Goal: Task Accomplishment & Management: Manage account settings

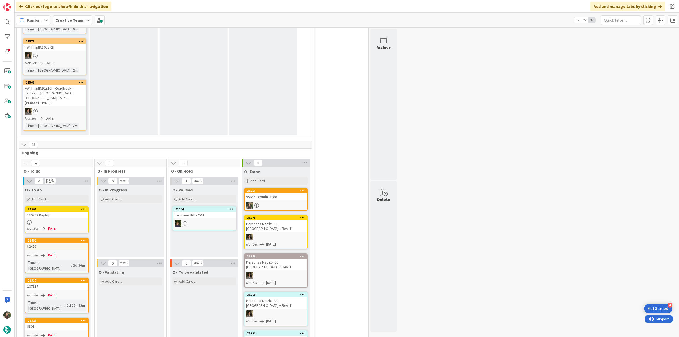
click at [50, 212] on div "110243 Daytrip" at bounding box center [56, 215] width 63 height 7
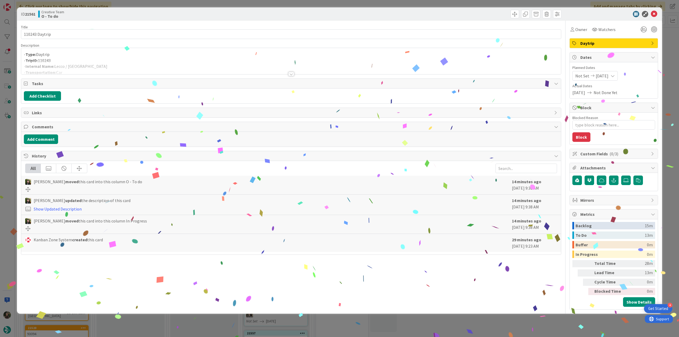
click at [112, 58] on p "- TripID: 110243" at bounding box center [291, 61] width 535 height 6
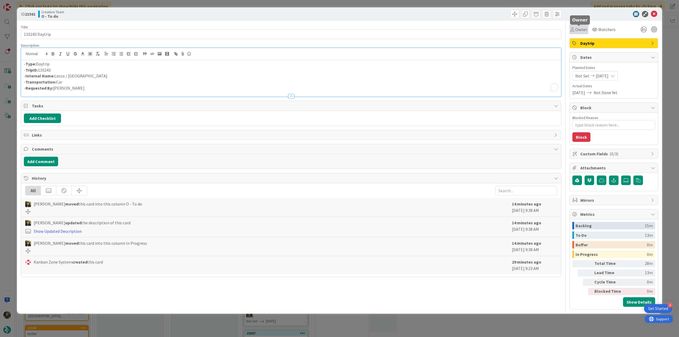
click at [575, 32] on div "Owner" at bounding box center [579, 29] width 17 height 6
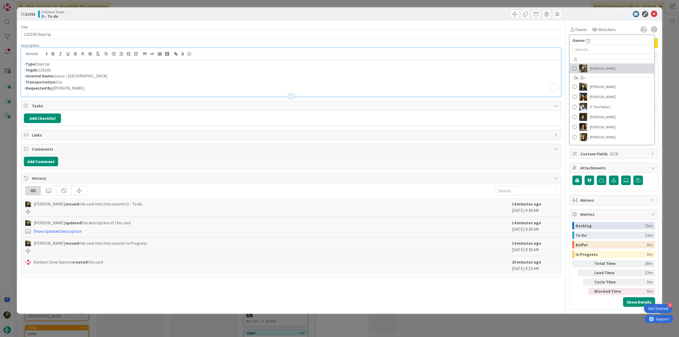
drag, startPoint x: 588, startPoint y: 66, endPoint x: 597, endPoint y: 68, distance: 8.9
click at [588, 66] on link "[PERSON_NAME]" at bounding box center [612, 68] width 84 height 10
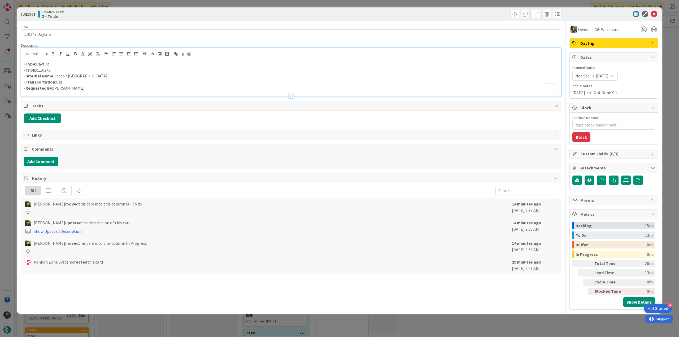
click at [670, 40] on div "ID 21561 Creative Team O - To do Title 14 / 128 110243 Daytrip Description - Ty…" at bounding box center [339, 168] width 679 height 337
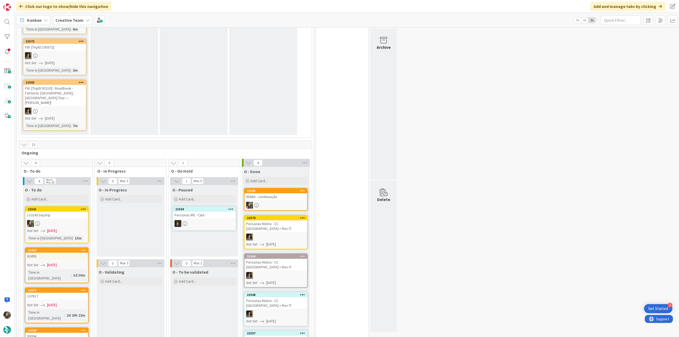
click at [284, 193] on div "95686 - continuação" at bounding box center [276, 196] width 63 height 7
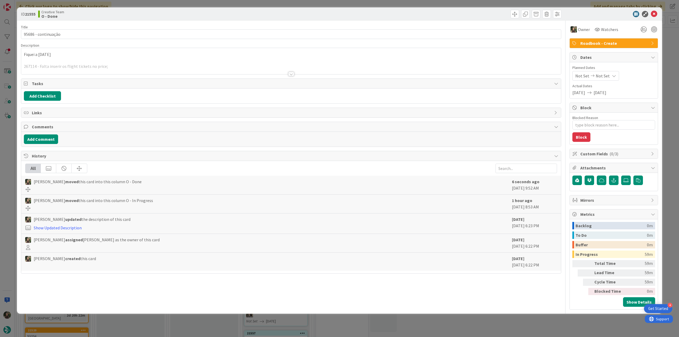
click at [163, 64] on div at bounding box center [291, 68] width 540 height 14
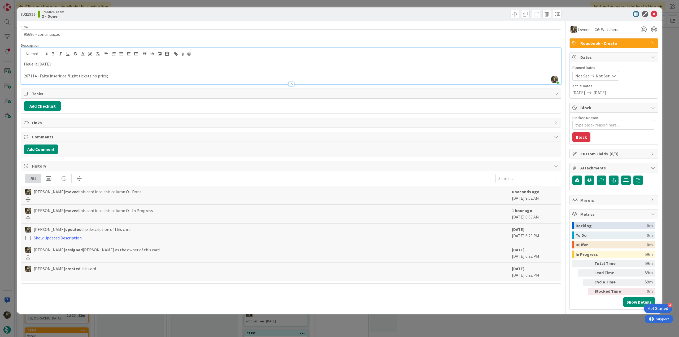
click at [11, 142] on div "ID 21555 Creative Team O - Done Title 19 / 128 95686 - continuação Description …" at bounding box center [339, 168] width 679 height 337
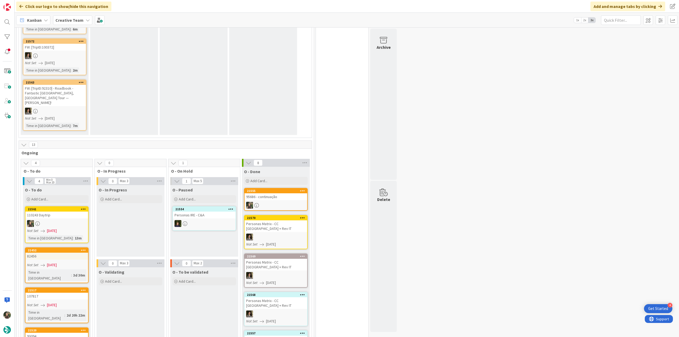
click at [257, 202] on div at bounding box center [276, 205] width 63 height 7
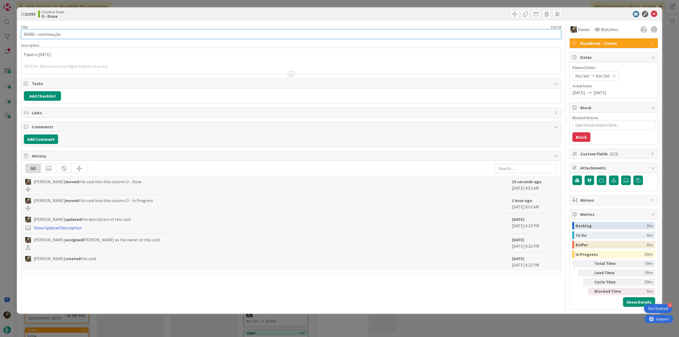
drag, startPoint x: 67, startPoint y: 34, endPoint x: 34, endPoint y: 108, distance: 80.1
click at [15, 35] on div "ID 21555 Creative Team O - Done Title 19 / 128 95686 - continuação Description …" at bounding box center [339, 168] width 679 height 337
click at [8, 160] on div "ID 21555 Creative Team O - Done Title 19 / 128 95686 - continuação Description …" at bounding box center [339, 168] width 679 height 337
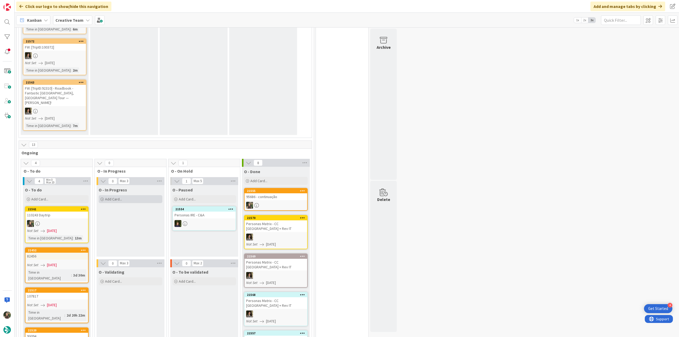
click at [141, 195] on div "Add Card..." at bounding box center [131, 199] width 64 height 8
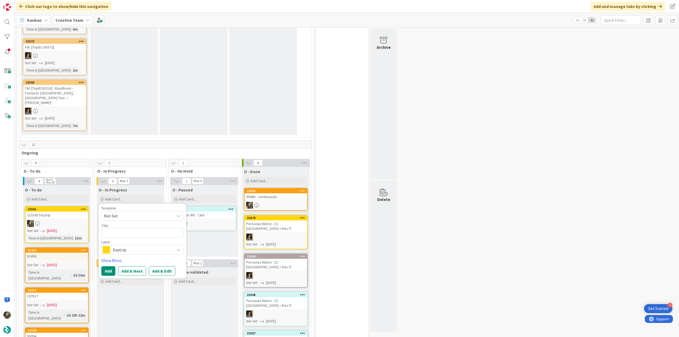
type textarea "x"
type textarea "95686 - continuação"
click at [132, 246] on span "Daytrip" at bounding box center [142, 249] width 59 height 7
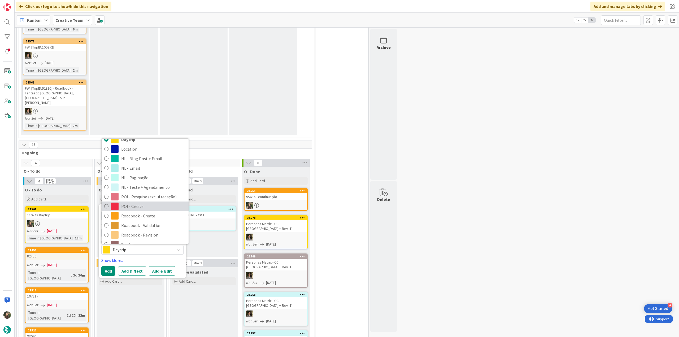
scroll to position [80, 0]
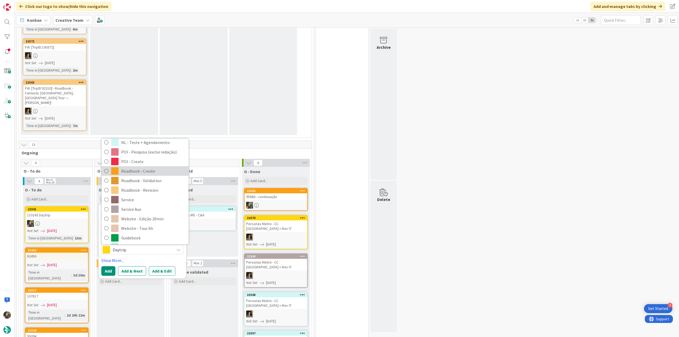
click at [151, 167] on span "Roadbook - Create" at bounding box center [153, 171] width 65 height 8
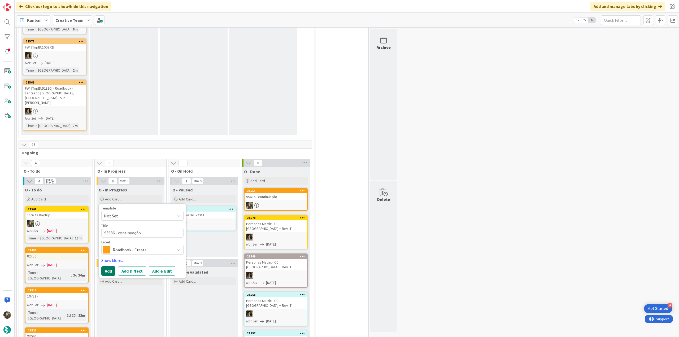
click at [108, 266] on button "Add" at bounding box center [108, 271] width 14 height 10
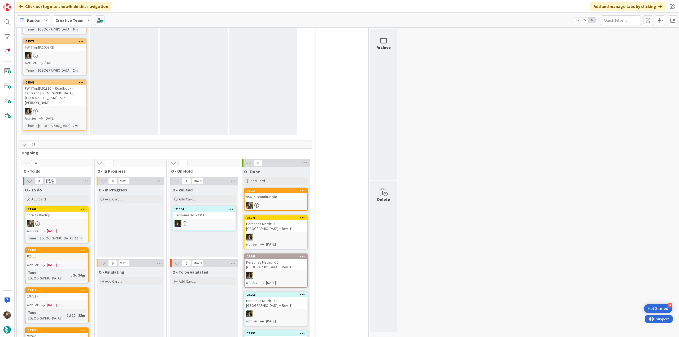
scroll to position [201, 0]
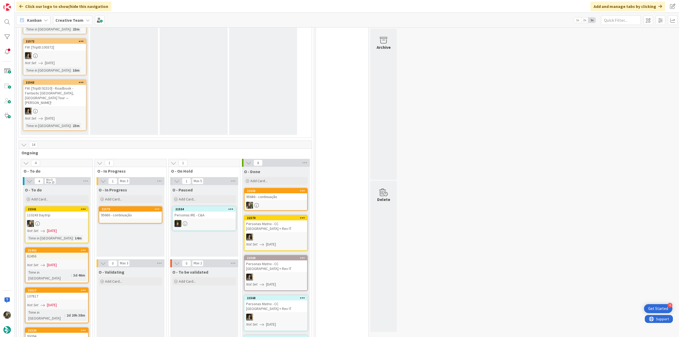
click at [145, 212] on div "95686 - continuação" at bounding box center [130, 215] width 63 height 7
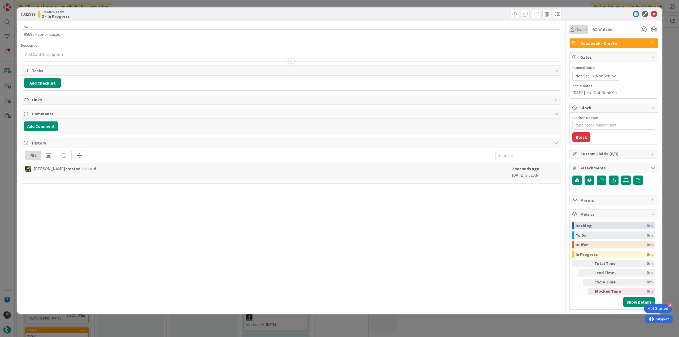
click at [576, 32] on span "Owner" at bounding box center [581, 29] width 12 height 6
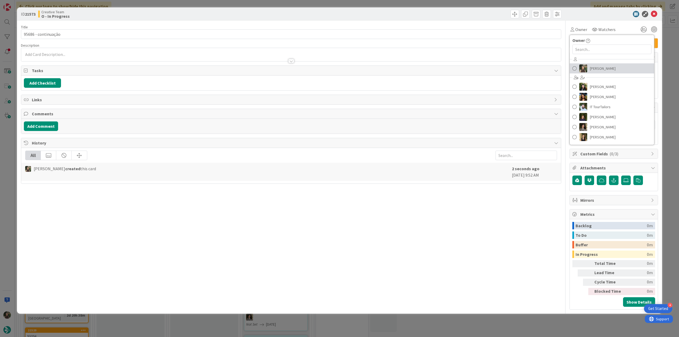
drag, startPoint x: 589, startPoint y: 68, endPoint x: 594, endPoint y: 68, distance: 5.6
click at [589, 68] on link "[PERSON_NAME]" at bounding box center [612, 68] width 84 height 10
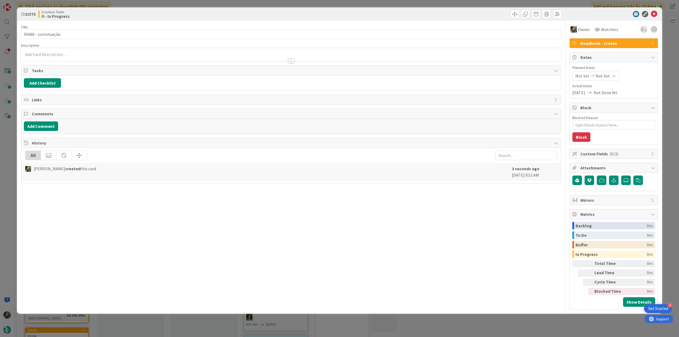
click at [671, 42] on div "ID 21573 Creative Team O - In Progress Title 19 / 128 95686 - continuação Descr…" at bounding box center [339, 168] width 679 height 337
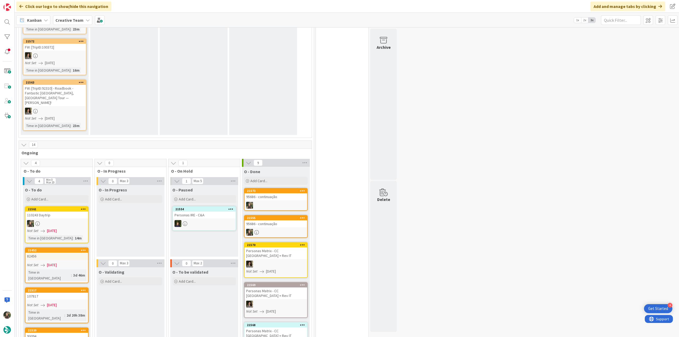
click at [279, 220] on div "95686 - continuação" at bounding box center [276, 223] width 63 height 7
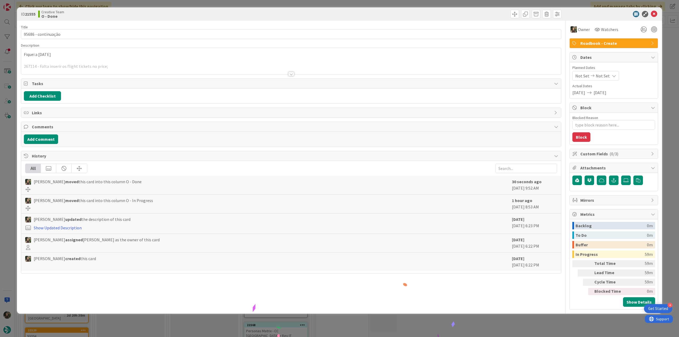
click at [500, 324] on div "ID 21555 Creative Team O - Done Title 19 / 128 95686 - continuação Description …" at bounding box center [339, 168] width 679 height 337
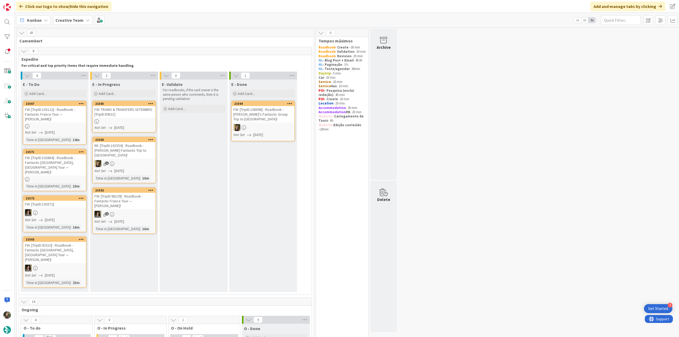
scroll to position [159, 0]
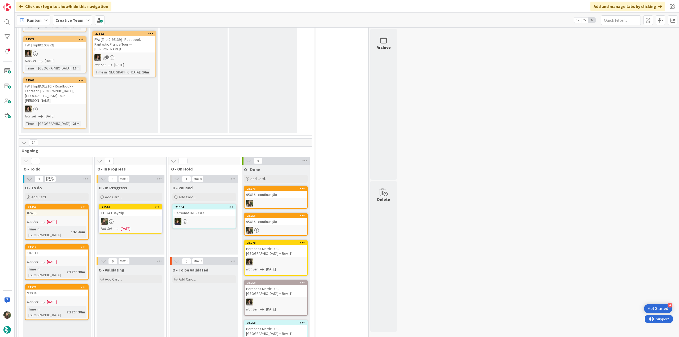
click at [149, 218] on div at bounding box center [130, 221] width 63 height 7
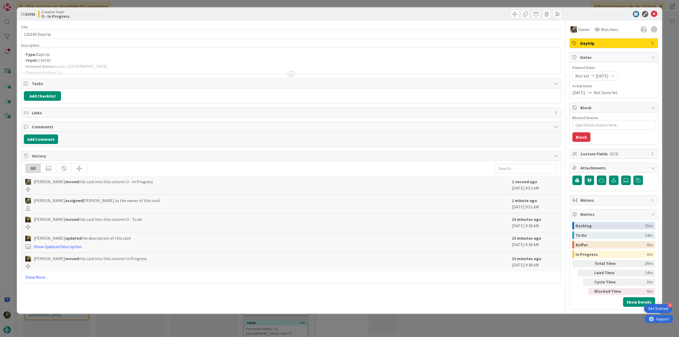
click at [90, 66] on div at bounding box center [291, 68] width 540 height 14
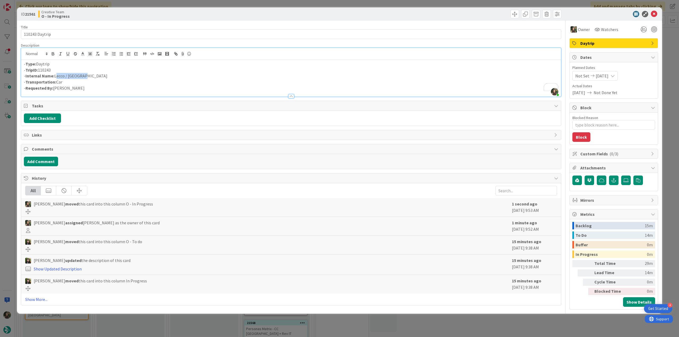
drag, startPoint x: 82, startPoint y: 74, endPoint x: 55, endPoint y: 74, distance: 27.1
click at [55, 74] on p "- Internal Name: Lecco / Bolzano" at bounding box center [291, 76] width 535 height 6
copy p "Lecco / Bolzano"
click at [0, 84] on html "4 Get Started Click our logo to show/hide this navigation Add and manage tabs b…" at bounding box center [339, 168] width 679 height 337
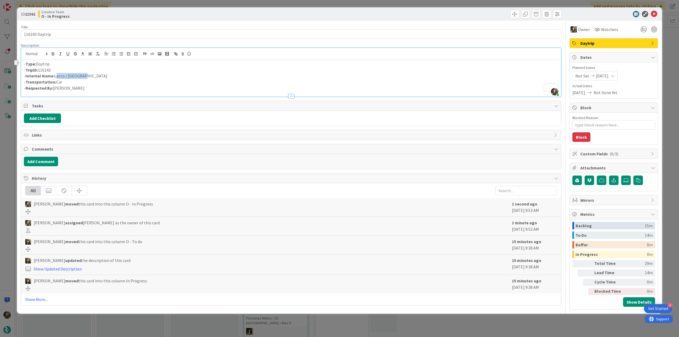
drag, startPoint x: 85, startPoint y: 76, endPoint x: 55, endPoint y: 74, distance: 30.3
click at [55, 74] on p "- Internal Name: Lecco / Bolzano" at bounding box center [291, 76] width 535 height 6
click at [11, 179] on div "ID 21561 Creative Team O - In Progress Title 14 / 128 110243 Daytrip Descriptio…" at bounding box center [339, 168] width 679 height 337
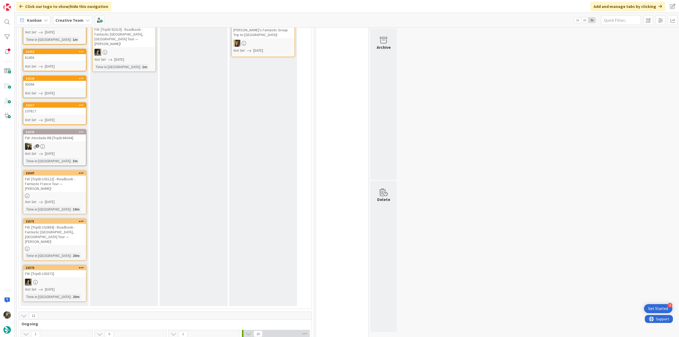
scroll to position [186, 0]
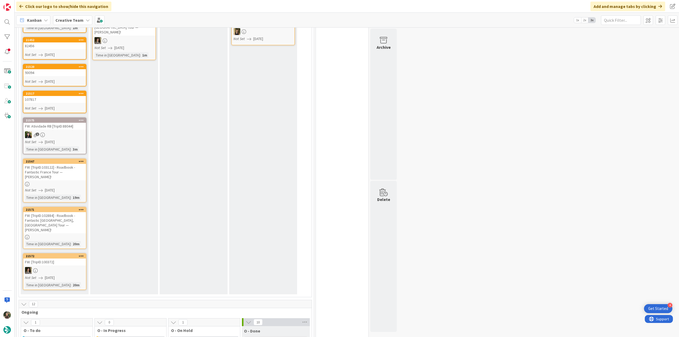
click at [67, 180] on div "FW: [TripID:103122] - Roadbook - Fantastic France Tour — [PERSON_NAME]!" at bounding box center [54, 172] width 63 height 16
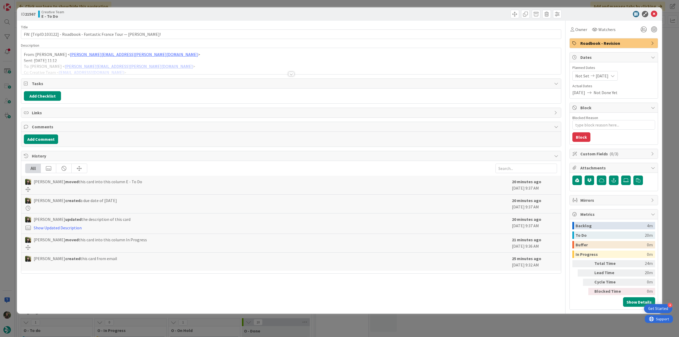
click at [211, 63] on div at bounding box center [291, 68] width 540 height 14
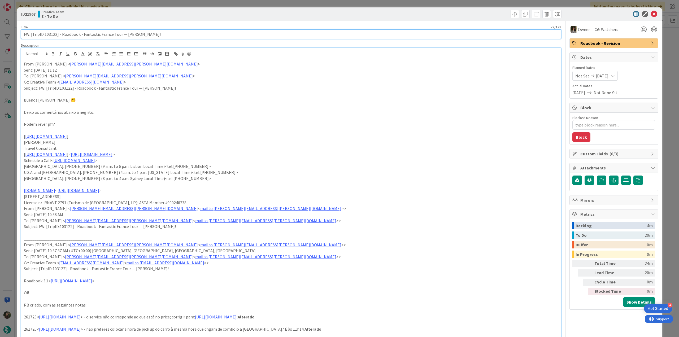
click at [52, 34] on input "FW: [TripID:103122] - Roadbook - Fantastic France Tour — [PERSON_NAME]!" at bounding box center [291, 34] width 540 height 10
click at [6, 142] on div "ID 21567 Creative Team E - To Do Title 72 / 128 FW: [TripID:103122] - Roadbook …" at bounding box center [339, 168] width 679 height 337
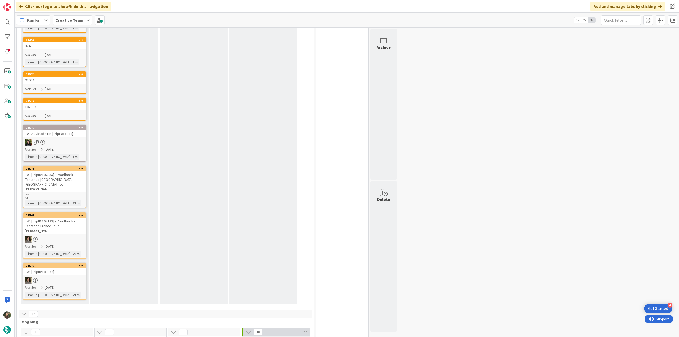
click at [81, 187] on div "FW: [TripID:102884] - Roadbook - Fantastic [GEOGRAPHIC_DATA], [GEOGRAPHIC_DATA]…" at bounding box center [54, 181] width 63 height 21
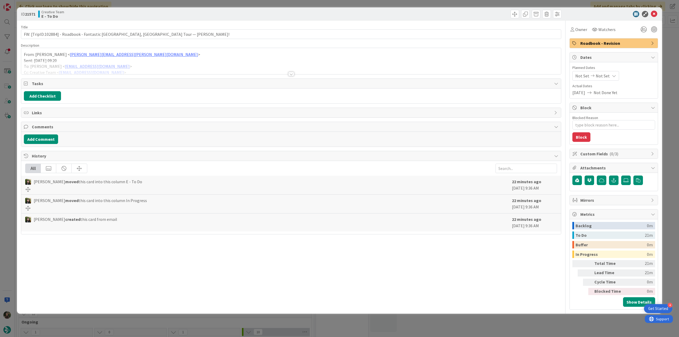
click at [192, 59] on div "From: Catarina Martins < catarina.martins@tourtailors.com > Sent: Monday, Augus…" at bounding box center [291, 61] width 540 height 26
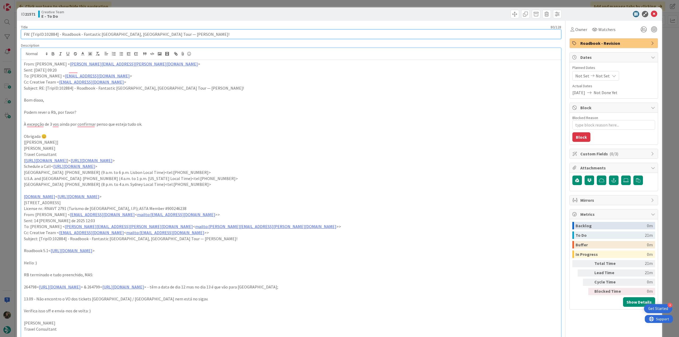
click at [53, 35] on input "FW: [TripID:102884] - Roadbook - Fantastic [GEOGRAPHIC_DATA], [GEOGRAPHIC_DATA]…" at bounding box center [291, 34] width 540 height 10
click at [575, 32] on span "Owner" at bounding box center [581, 29] width 12 height 6
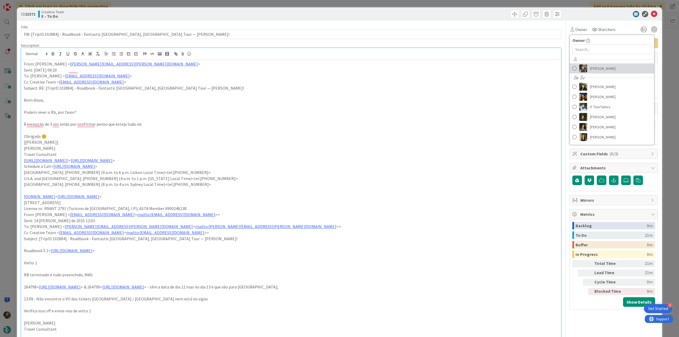
click at [584, 72] on link "[PERSON_NAME]" at bounding box center [612, 68] width 84 height 10
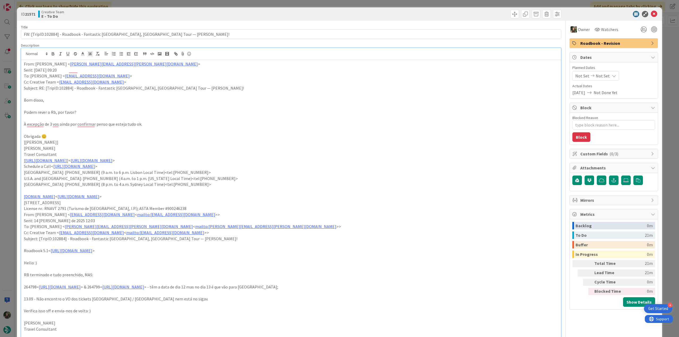
click at [662, 45] on div "ID 21571 Creative Team E - To Do Title 80 / 128 FW: [TripID:102884] - Roadbook …" at bounding box center [339, 168] width 679 height 337
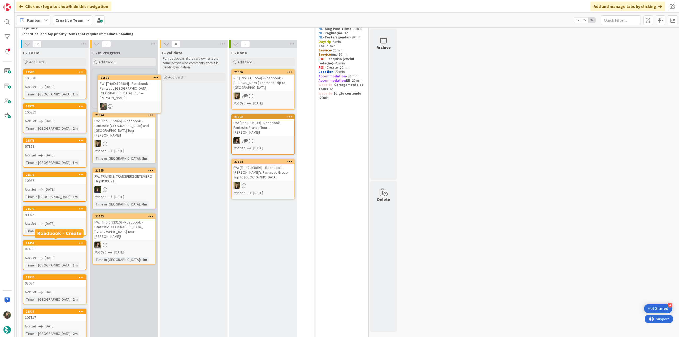
scroll to position [30, 0]
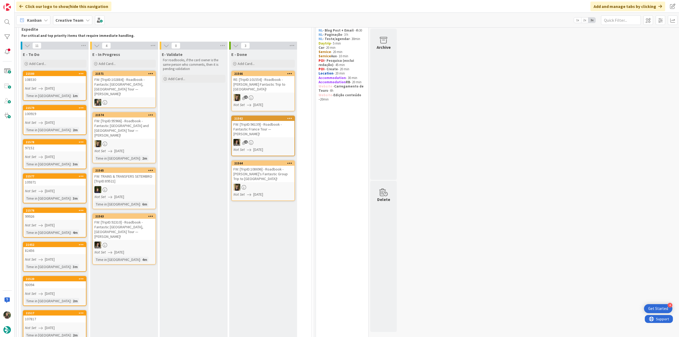
click at [142, 91] on div "FW: [TripID:102884] - Roadbook - Fantastic [GEOGRAPHIC_DATA], [GEOGRAPHIC_DATA]…" at bounding box center [124, 86] width 63 height 21
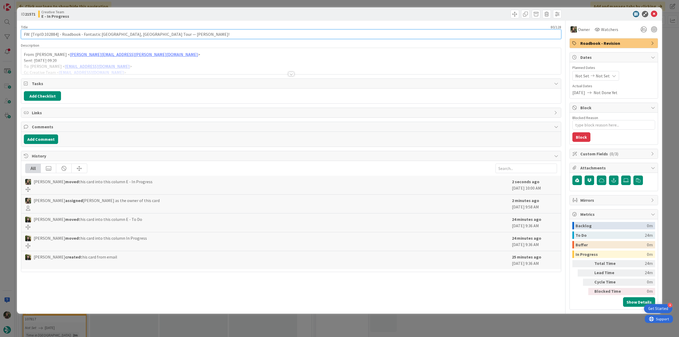
click at [53, 32] on input "FW: [TripID:102884] - Roadbook - Fantastic [GEOGRAPHIC_DATA], [GEOGRAPHIC_DATA]…" at bounding box center [291, 34] width 540 height 10
click at [192, 49] on div "Inês Gonçalves just joined From: Catarina Martins < catarina.martins@tourtailor…" at bounding box center [291, 61] width 540 height 26
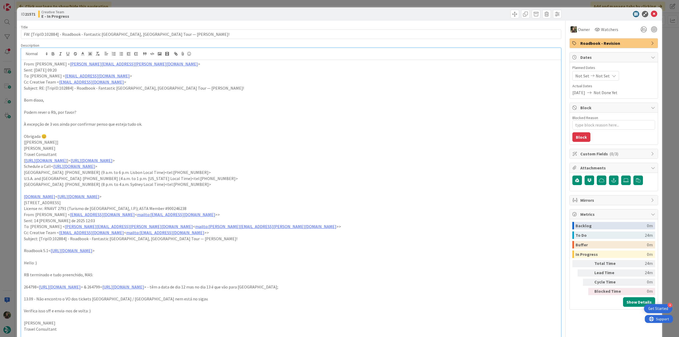
click at [4, 147] on div "ID 21571 Creative Team E - In Progress Title 80 / 128 FW: [TripID:102884] - Roa…" at bounding box center [339, 168] width 679 height 337
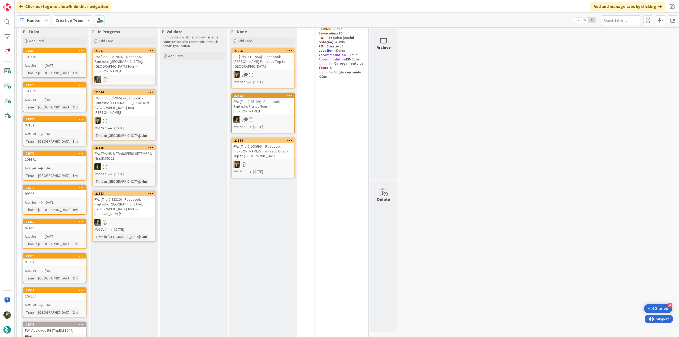
scroll to position [3, 0]
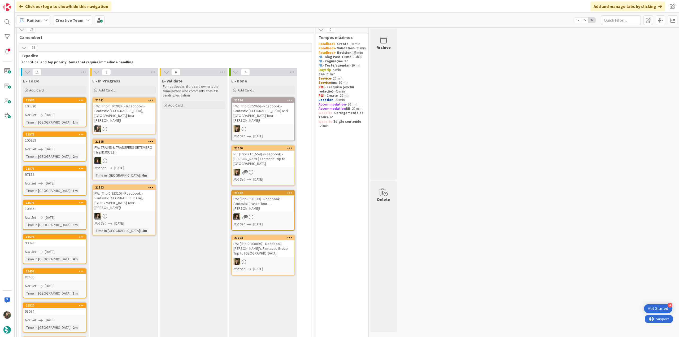
click at [136, 116] on div "FW: [TripID:102884] - Roadbook - Fantastic [GEOGRAPHIC_DATA], [GEOGRAPHIC_DATA]…" at bounding box center [124, 113] width 63 height 21
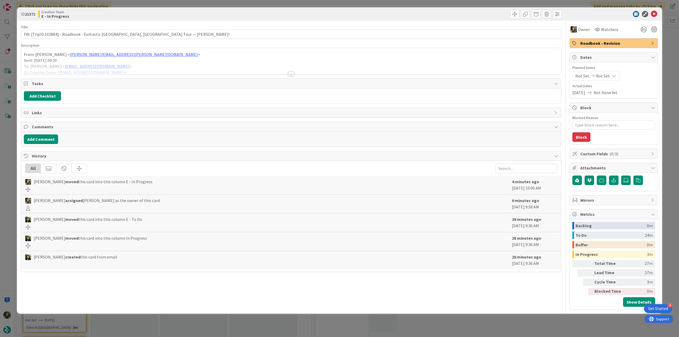
click at [154, 63] on div at bounding box center [291, 68] width 540 height 14
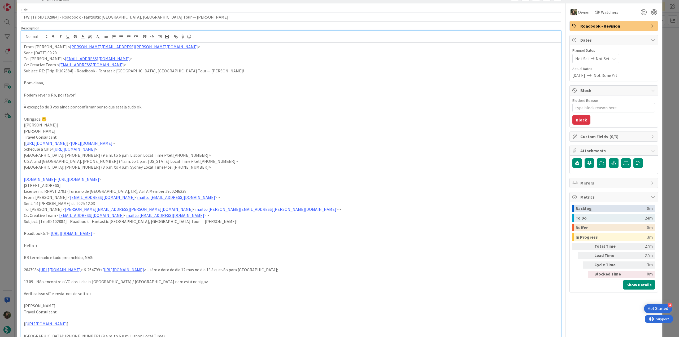
scroll to position [27, 0]
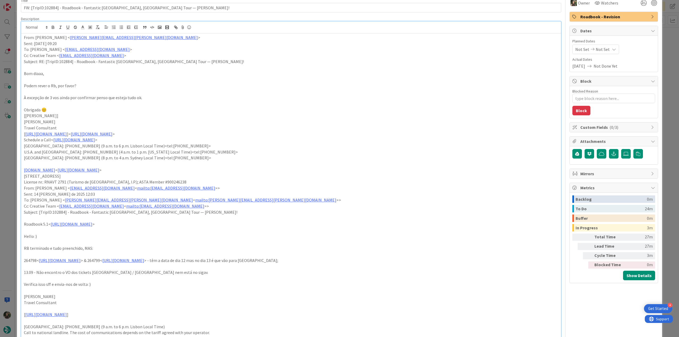
click at [5, 179] on div "ID 21571 Creative Team E - In Progress Title 80 / 128 FW: [TripID:102884] - Roa…" at bounding box center [339, 168] width 679 height 337
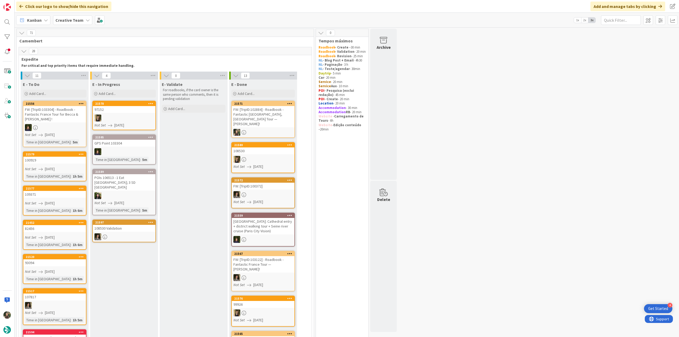
click at [283, 115] on div "FW: [TripID:102884] - Roadbook - Fantastic [GEOGRAPHIC_DATA], [GEOGRAPHIC_DATA]…" at bounding box center [263, 116] width 63 height 21
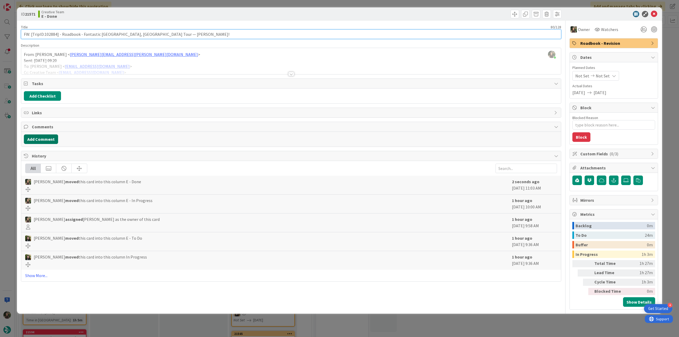
drag, startPoint x: 183, startPoint y: 34, endPoint x: 25, endPoint y: 143, distance: 192.1
click at [32, 34] on input "FW: [TripID:102884] - Roadbook - Fantastic [GEOGRAPHIC_DATA], [GEOGRAPHIC_DATA]…" at bounding box center [291, 34] width 540 height 10
click at [178, 36] on input "FW: [TripID:102884] - Roadbook - Fantastic [GEOGRAPHIC_DATA], [GEOGRAPHIC_DATA]…" at bounding box center [291, 34] width 540 height 10
drag, startPoint x: 98, startPoint y: 35, endPoint x: 9, endPoint y: 34, distance: 88.9
click at [9, 34] on div "ID 21571 Creative Team E - Done Title 80 / 128 FW: [TripID:102884] - Roadbook -…" at bounding box center [339, 168] width 679 height 337
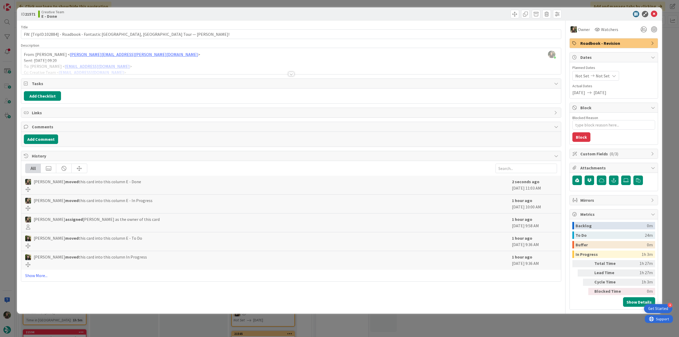
click at [8, 140] on div "ID 21571 Creative Team E - Done Title 80 / 128 FW: [TripID:102884] - Roadbook -…" at bounding box center [339, 168] width 679 height 337
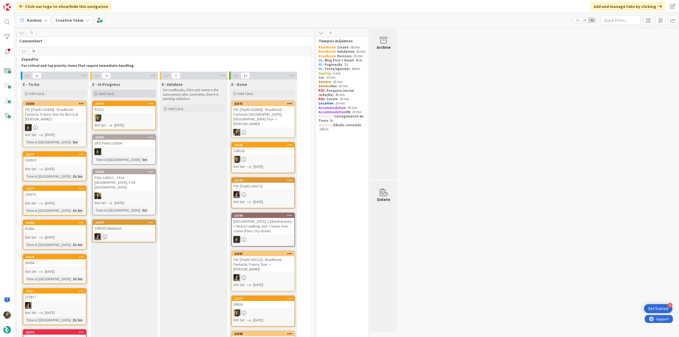
click at [109, 97] on div "Add Card..." at bounding box center [124, 94] width 64 height 8
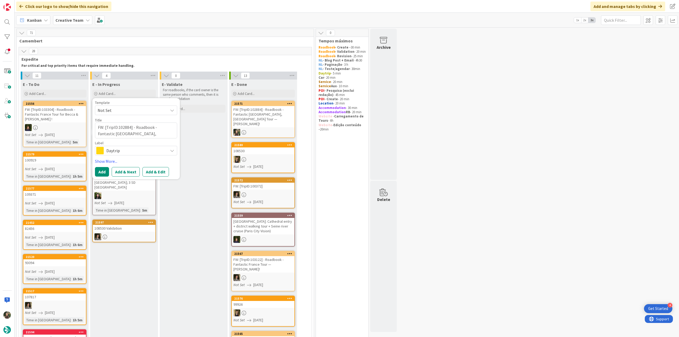
type textarea "x"
type textarea "FW: [TripID:102884] - Roadbook - Fantastic [GEOGRAPHIC_DATA], [GEOGRAPHIC_DATA]…"
click at [130, 148] on span "Daytrip" at bounding box center [135, 150] width 59 height 7
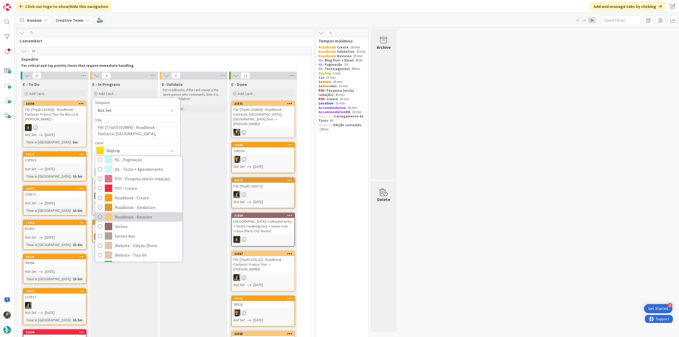
scroll to position [80, 0]
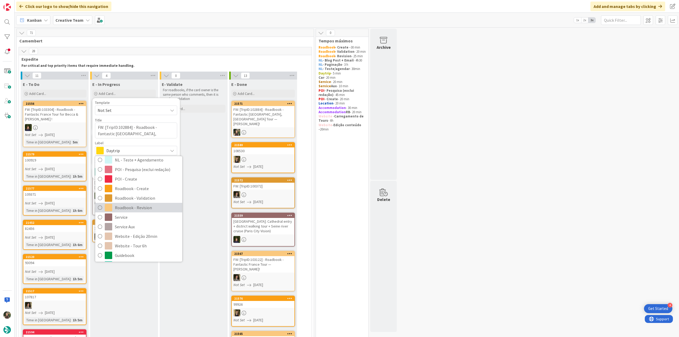
click at [151, 209] on span "Roadbook - Revision" at bounding box center [147, 208] width 65 height 8
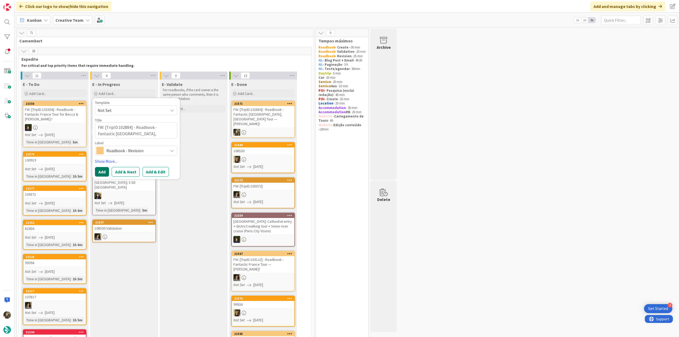
click at [103, 171] on button "Add" at bounding box center [102, 172] width 14 height 10
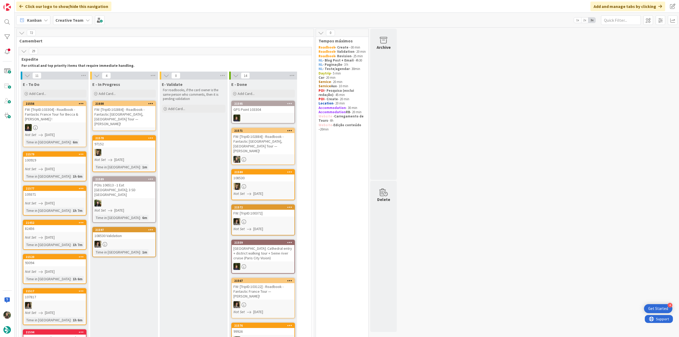
click at [115, 119] on div "FW: [TripID:102884] - Roadbook - Fantastic [GEOGRAPHIC_DATA], [GEOGRAPHIC_DATA]…" at bounding box center [124, 116] width 63 height 21
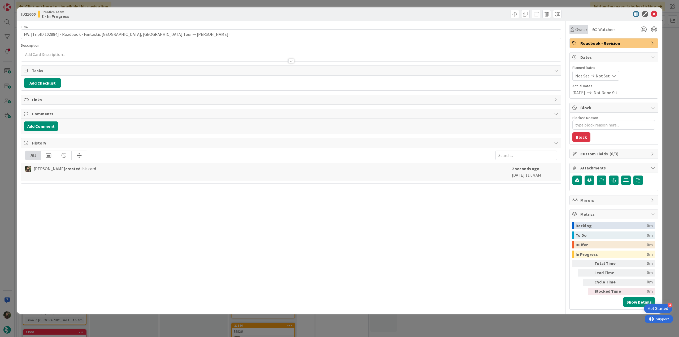
click at [578, 31] on span "Owner" at bounding box center [581, 29] width 12 height 6
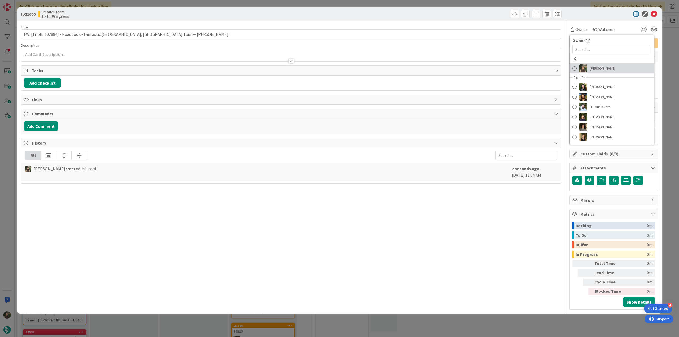
click at [590, 67] on span "[PERSON_NAME]" at bounding box center [603, 68] width 26 height 8
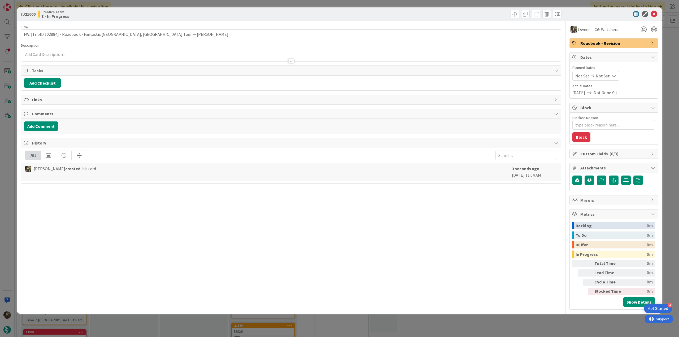
click at [669, 38] on div "ID 21600 Creative Team E - In Progress Title 80 / 128 FW: [TripID:102884] - Roa…" at bounding box center [339, 168] width 679 height 337
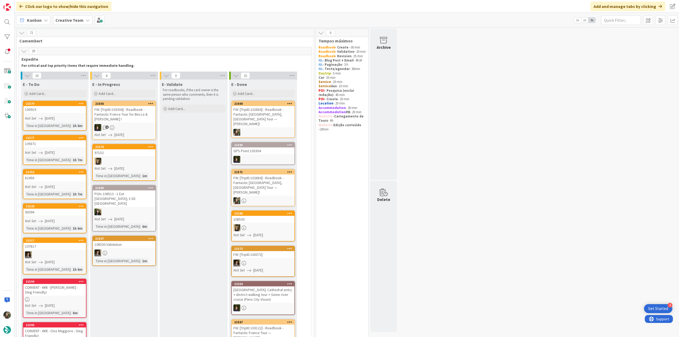
click at [245, 179] on div "FW: [TripID:102884] - Roadbook - Fantastic [GEOGRAPHIC_DATA], [GEOGRAPHIC_DATA]…" at bounding box center [263, 185] width 63 height 21
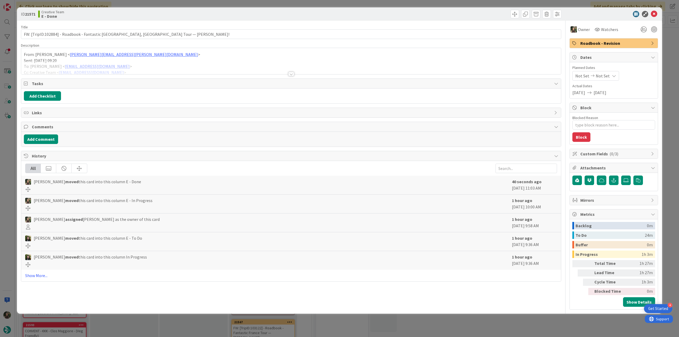
click at [572, 328] on div "ID 21571 Creative Team E - Done Title 80 / 128 FW: [TripID:102884] - Roadbook -…" at bounding box center [339, 168] width 679 height 337
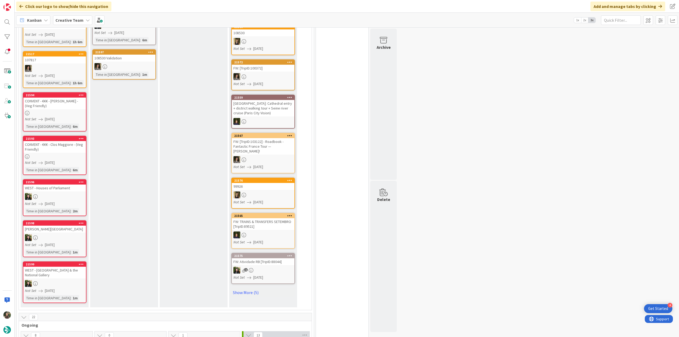
scroll to position [133, 0]
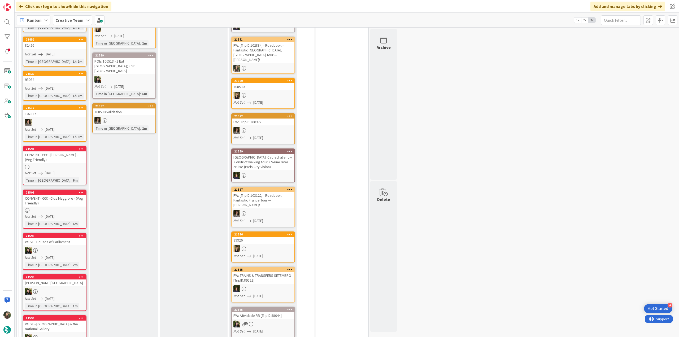
click at [66, 165] on div at bounding box center [54, 167] width 63 height 5
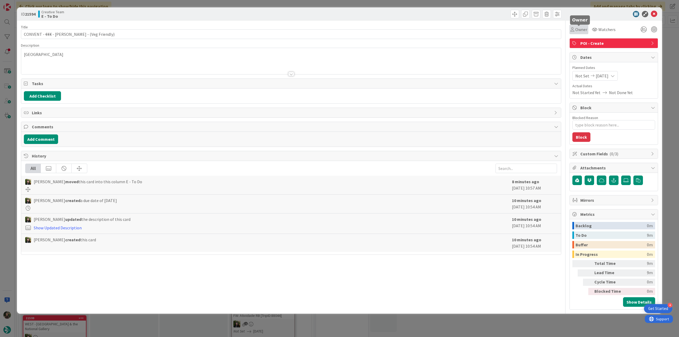
drag, startPoint x: 579, startPoint y: 31, endPoint x: 579, endPoint y: 33, distance: 2.7
click at [579, 31] on span "Owner" at bounding box center [581, 29] width 12 height 6
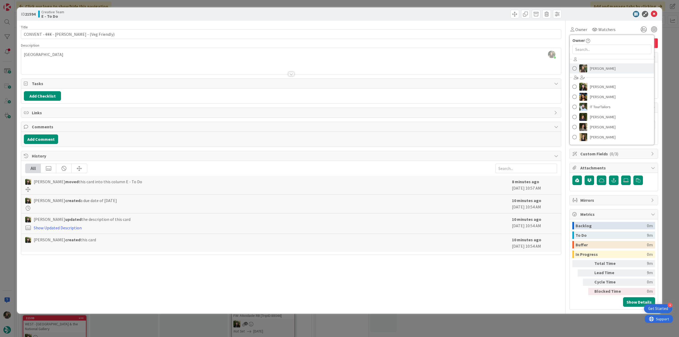
click at [597, 69] on span "[PERSON_NAME]" at bounding box center [603, 68] width 26 height 8
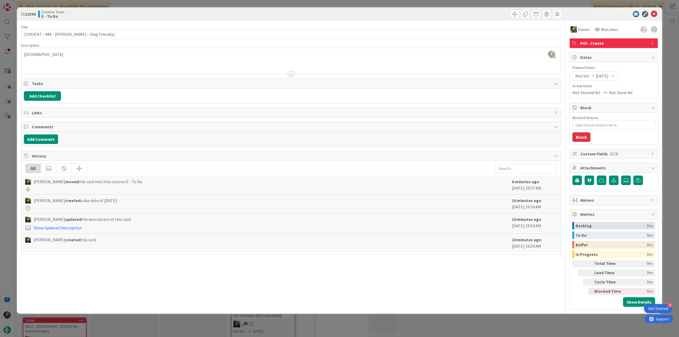
click at [679, 44] on div "ID 21594 Creative Team E - To Do Title 42 / 128 CONVENT - €€€ - J Sheekey - (Ve…" at bounding box center [339, 168] width 679 height 337
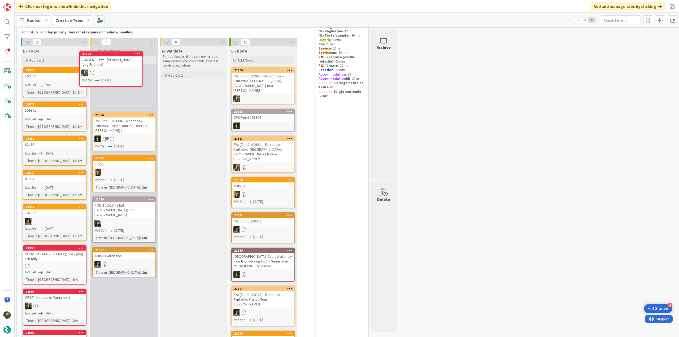
scroll to position [28, 0]
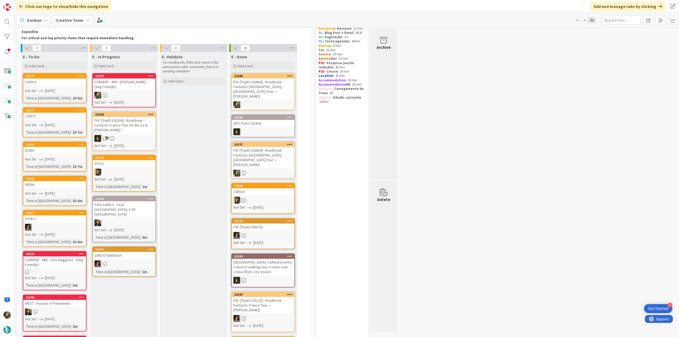
click at [122, 85] on div "CONVENT - €€€ - [PERSON_NAME] - (Veg Friendly)" at bounding box center [124, 85] width 63 height 12
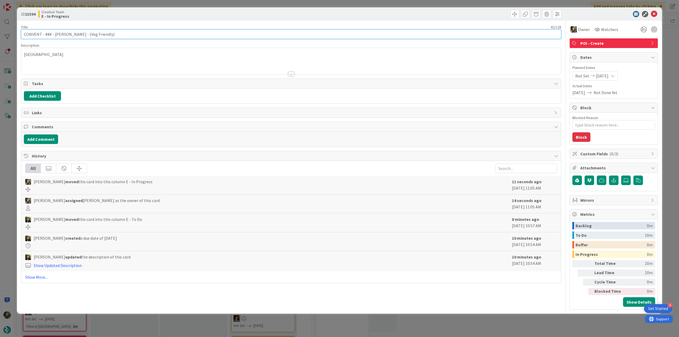
drag, startPoint x: 91, startPoint y: 35, endPoint x: 18, endPoint y: 34, distance: 73.0
click at [18, 33] on div "ID 21594 Creative Team E - In Progress Title 42 / 128 CONVENT - €€€ - J Sheekey…" at bounding box center [339, 160] width 645 height 306
click at [1, 167] on div "ID 21594 Creative Team E - In Progress Title 42 / 128 CONVENT - €€€ - J Sheekey…" at bounding box center [339, 168] width 679 height 337
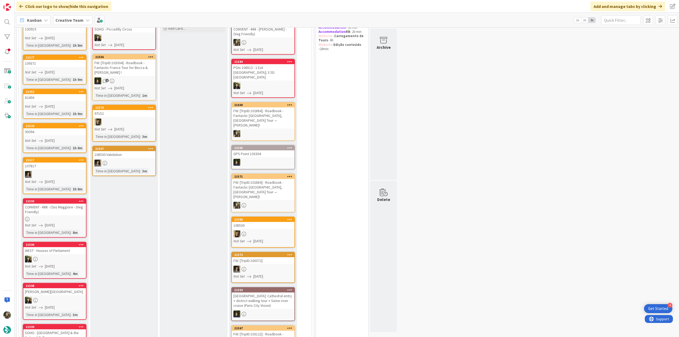
scroll to position [81, 0]
click at [72, 221] on div at bounding box center [54, 219] width 63 height 5
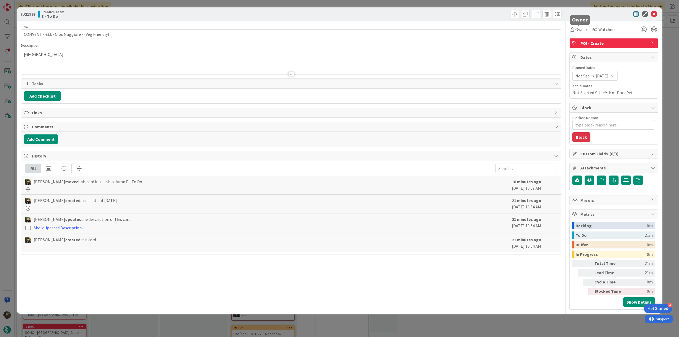
click at [588, 35] on div "Owner Watchers POI - Create Dates Planned Dates Not Set 08/25/2025 Actual Dates…" at bounding box center [614, 165] width 89 height 289
click at [580, 29] on span "Owner" at bounding box center [581, 29] width 12 height 6
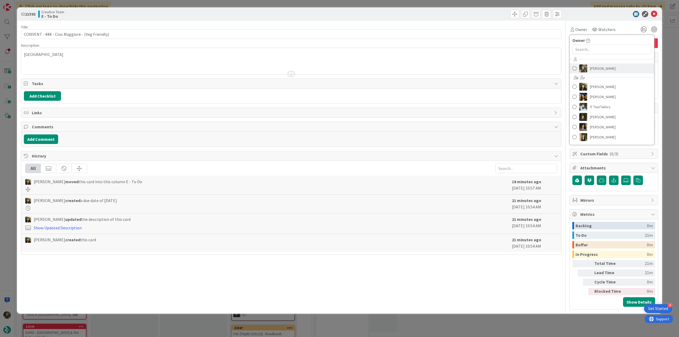
click at [590, 68] on span "[PERSON_NAME]" at bounding box center [603, 68] width 26 height 8
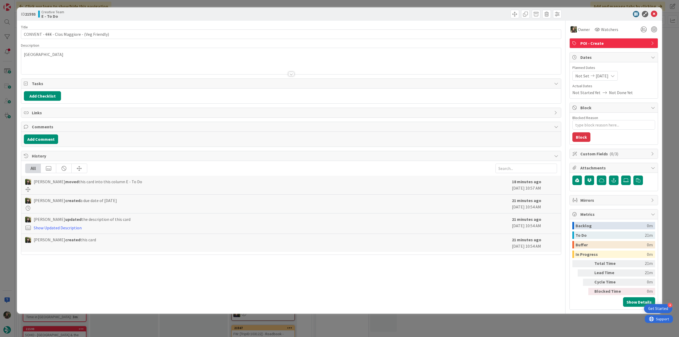
click at [669, 42] on div "ID 21593 Creative Team E - To Do Title 46 / 128 CONVENT - €€€ - Clos Maggiore -…" at bounding box center [339, 168] width 679 height 337
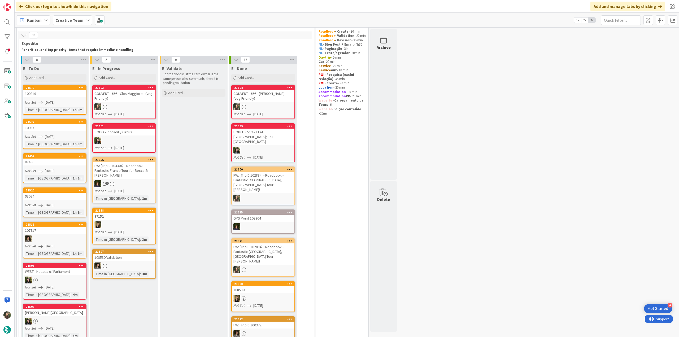
scroll to position [12, 0]
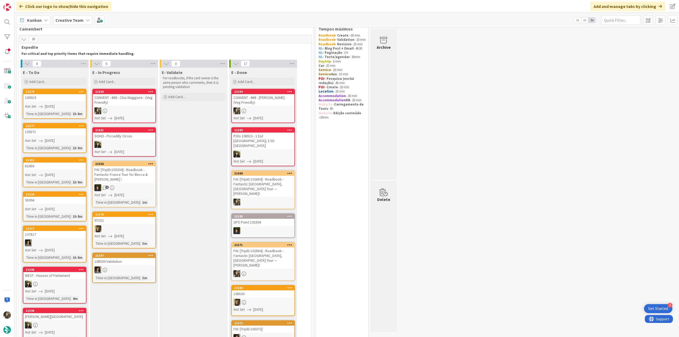
click at [55, 209] on span "[DATE]" at bounding box center [50, 209] width 10 height 6
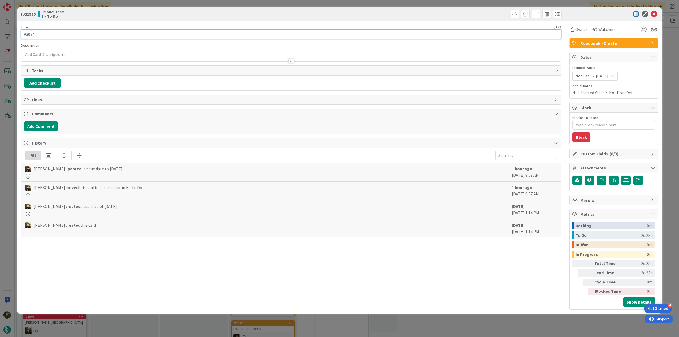
click at [31, 36] on input "93094" at bounding box center [291, 34] width 540 height 10
click at [10, 145] on div "ID 21520 Creative Team E - To Do Title 5 / 128 93094 Description Inês Gonçalves…" at bounding box center [339, 168] width 679 height 337
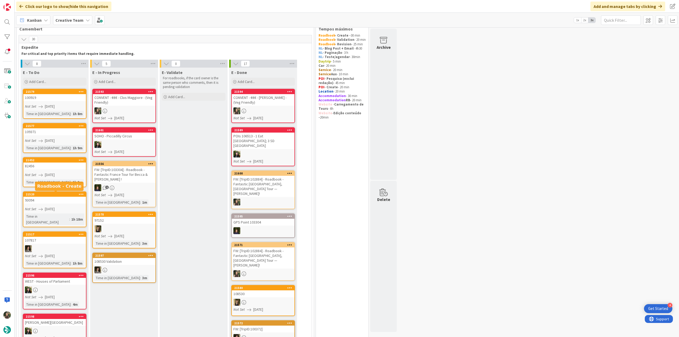
click at [55, 174] on span "[DATE]" at bounding box center [50, 175] width 10 height 6
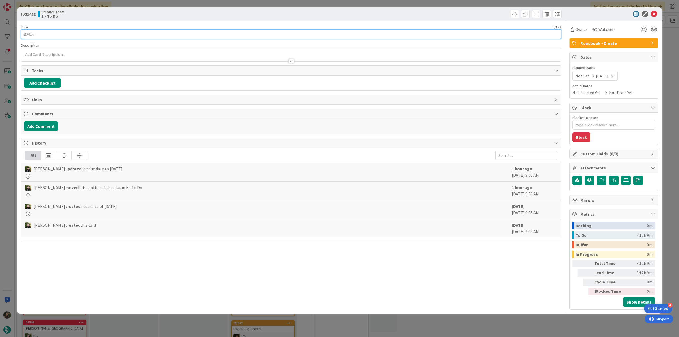
click at [28, 34] on input "82456" at bounding box center [291, 34] width 540 height 10
click at [12, 150] on div "ID 21452 Creative Team E - To Do Title 5 / 128 82456 Description Inês Gonçalves…" at bounding box center [339, 168] width 679 height 337
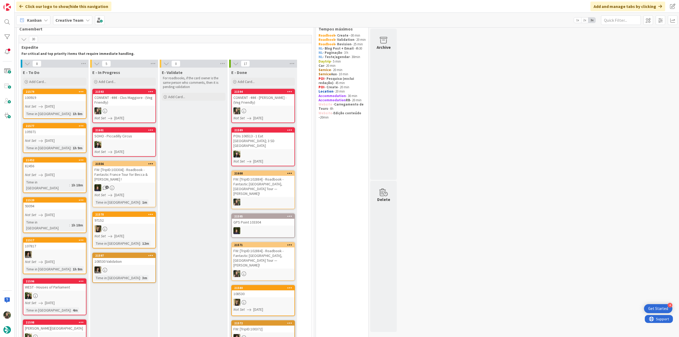
click at [64, 139] on div "Not Set 08/25/2025" at bounding box center [55, 141] width 61 height 6
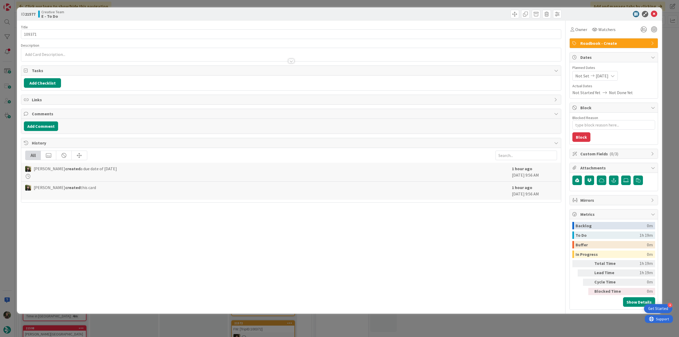
type textarea "x"
click at [31, 33] on input "109371" at bounding box center [291, 34] width 540 height 10
click at [589, 31] on div "Owner Watchers" at bounding box center [594, 30] width 48 height 10
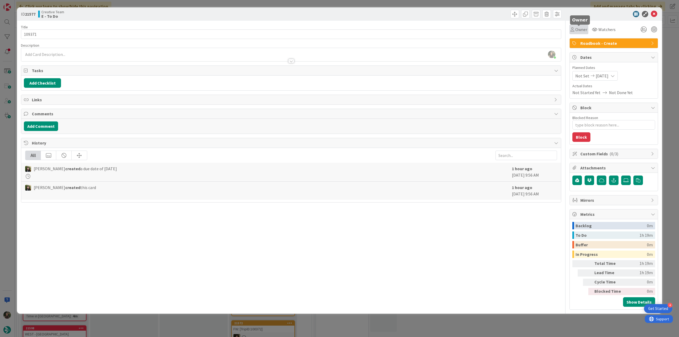
click at [586, 31] on span "Owner" at bounding box center [581, 29] width 12 height 6
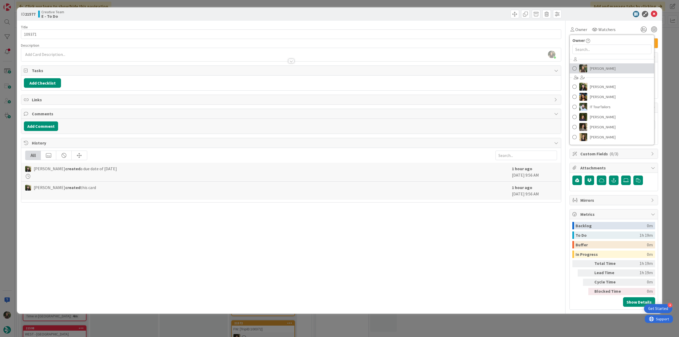
click at [596, 70] on span "[PERSON_NAME]" at bounding box center [603, 68] width 26 height 8
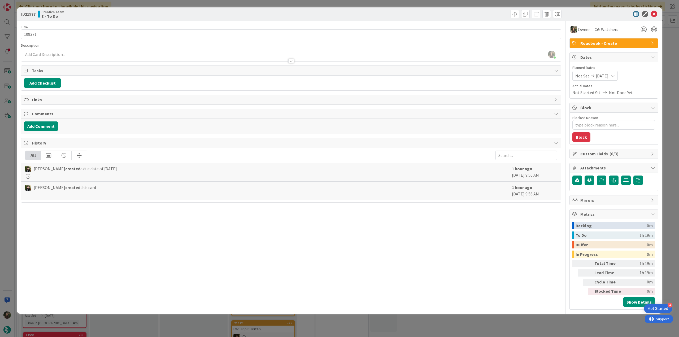
click at [667, 36] on div "ID 21577 Creative Team E - To Do Title 6 / 128 109371 Description [PERSON_NAME]…" at bounding box center [339, 168] width 679 height 337
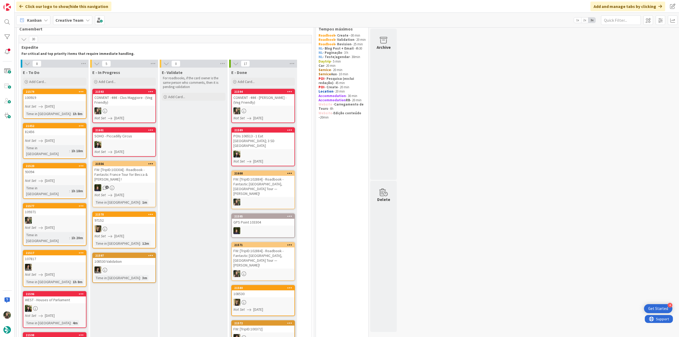
click at [259, 107] on link "21594 CONVENT - €€€ - [PERSON_NAME] - (Veg Friendly) Not Set [DATE]" at bounding box center [263, 106] width 64 height 34
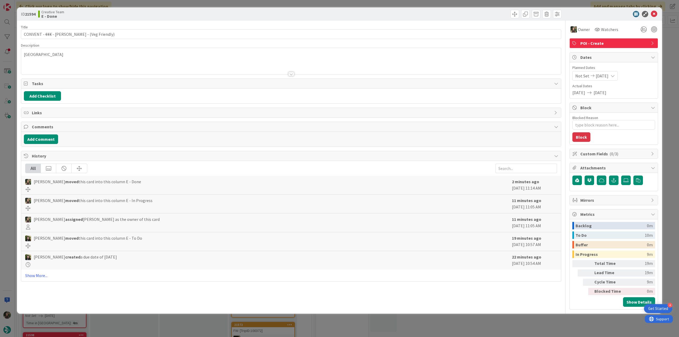
click at [588, 324] on div "ID 21594 Creative Team E - Done Title 42 / 128 CONVENT - €€€ - [PERSON_NAME] - …" at bounding box center [339, 168] width 679 height 337
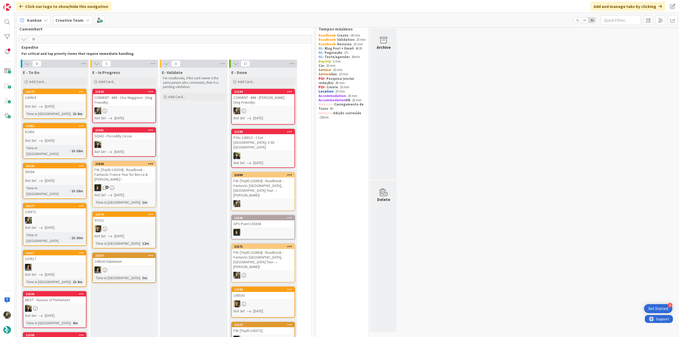
click at [140, 108] on div at bounding box center [124, 110] width 63 height 7
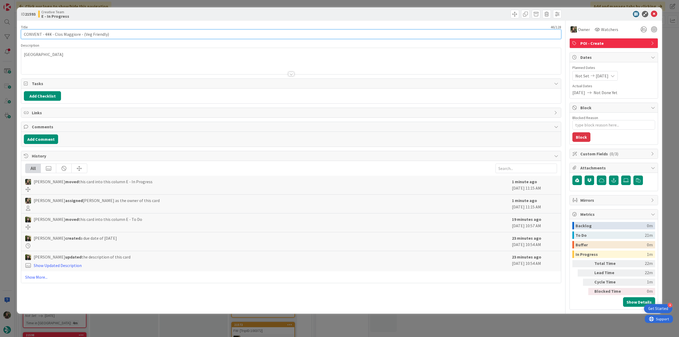
drag, startPoint x: 86, startPoint y: 36, endPoint x: 7, endPoint y: 33, distance: 79.6
click at [7, 32] on div "ID 21593 Creative Team E - In Progress Title 46 / 128 CONVENT - €€€ - Clos Magg…" at bounding box center [339, 168] width 679 height 337
click at [8, 164] on div "ID 21593 Creative Team E - In Progress Title 46 / 128 CONVENT - €€€ - Clos Magg…" at bounding box center [339, 168] width 679 height 337
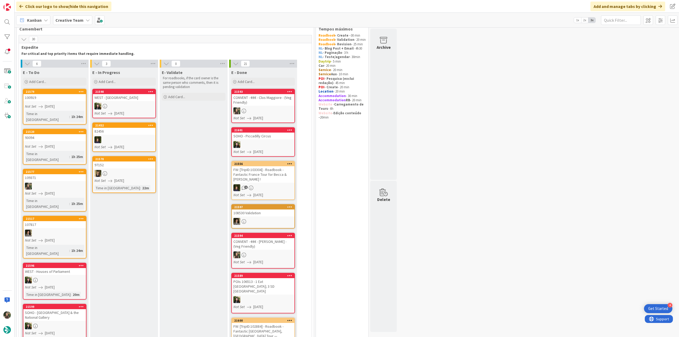
click at [283, 102] on div "CONVENT - €€€ - Clos Maggiore - (Veg Friendly)" at bounding box center [263, 100] width 63 height 12
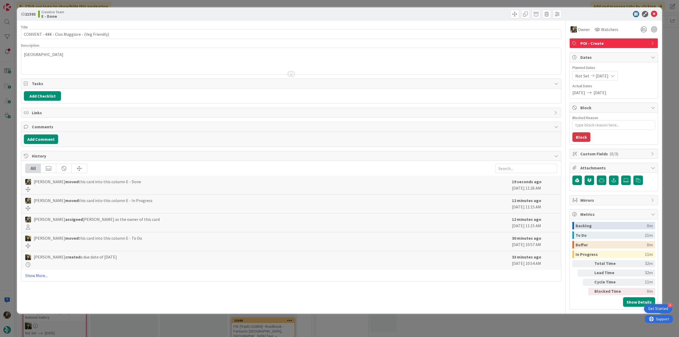
click at [553, 326] on div "ID 21593 Creative Team E - Done Title 46 / 128 CONVENT - €€€ - Clos Maggiore - …" at bounding box center [339, 168] width 679 height 337
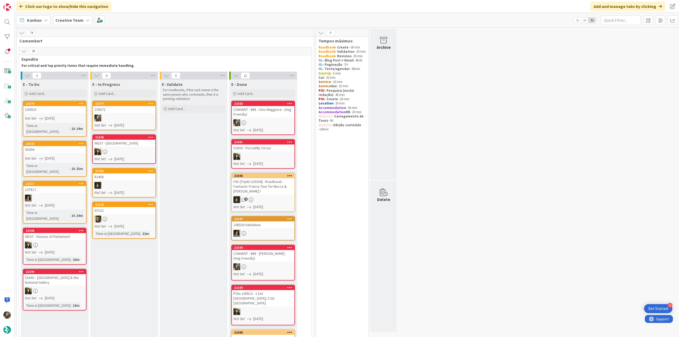
click at [136, 114] on link "21577 109371 Not Set [DATE]" at bounding box center [124, 115] width 64 height 29
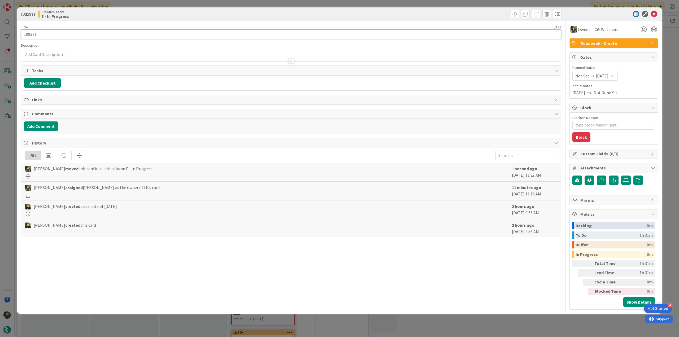
click at [34, 34] on input "109371" at bounding box center [291, 34] width 540 height 10
click at [11, 127] on div "ID 21577 Creative Team E - In Progress Title 6 / 128 109371 Description [PERSON…" at bounding box center [339, 168] width 679 height 337
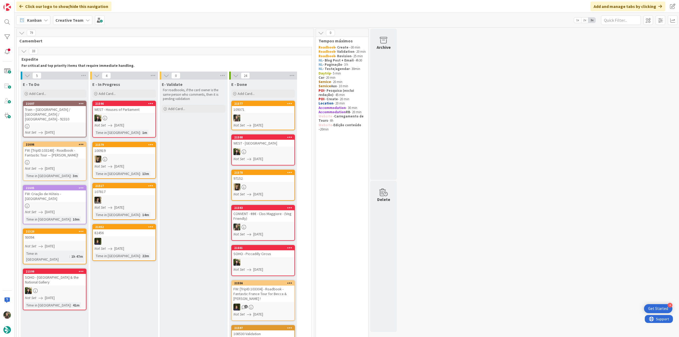
click at [283, 122] on link "21577 109371 Not Set [DATE]" at bounding box center [263, 115] width 64 height 29
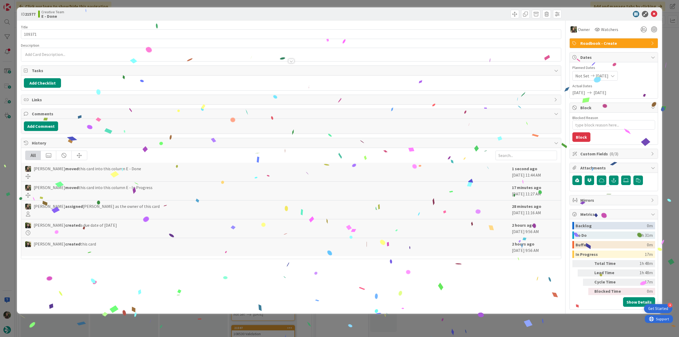
click at [523, 328] on div "ID 21577 Creative Team E - Done Title 6 / 128 109371 Description Owner Watchers…" at bounding box center [339, 168] width 679 height 337
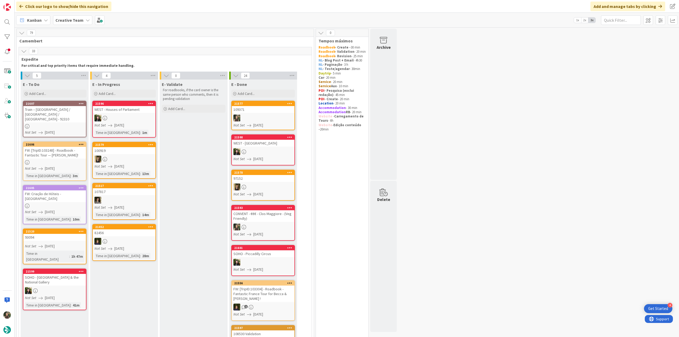
click at [75, 200] on link "21605 FW: Criação de Hóteis - [GEOGRAPHIC_DATA] Not Set [DATE] Time in [GEOGRAP…" at bounding box center [55, 204] width 64 height 39
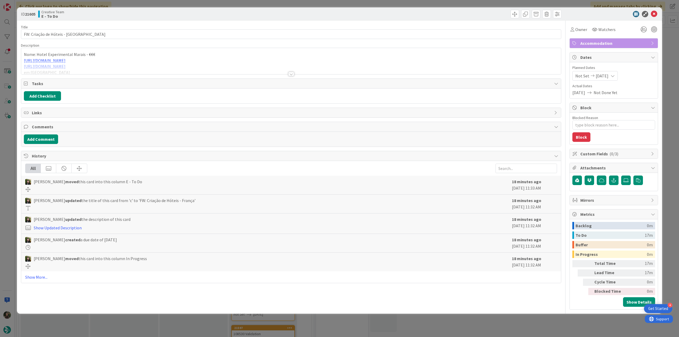
click at [142, 64] on div at bounding box center [291, 68] width 540 height 14
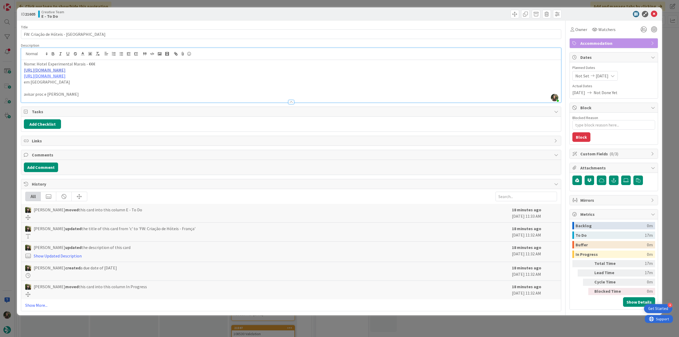
click at [64, 71] on link "[URL][DOMAIN_NAME]" at bounding box center [45, 69] width 42 height 5
click at [63, 81] on link "[URL][DOMAIN_NAME]" at bounding box center [45, 80] width 36 height 7
click at [580, 33] on div "Owner" at bounding box center [579, 30] width 19 height 10
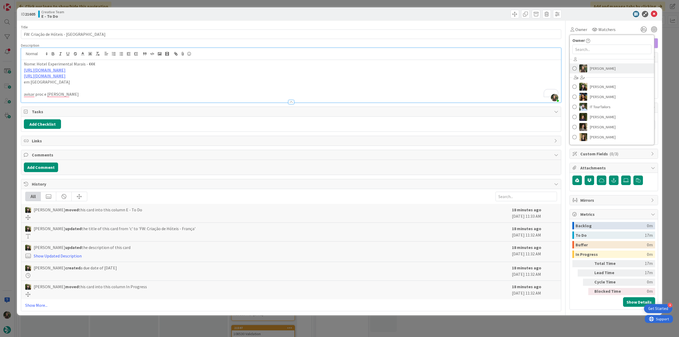
click at [593, 67] on span "[PERSON_NAME]" at bounding box center [603, 68] width 26 height 8
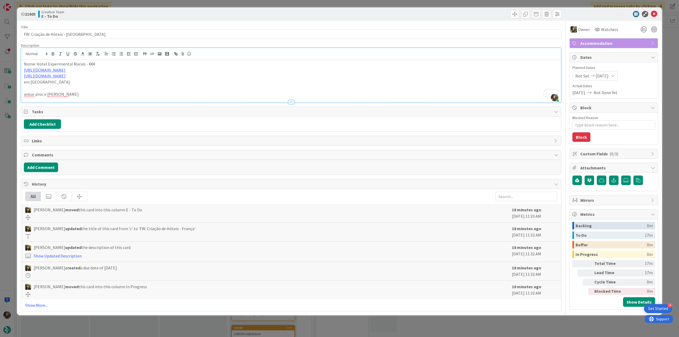
click at [667, 34] on div "ID 21605 Creative Team E - To Do Title 30 / 128 FW: Criação de Hóteis - [GEOGRA…" at bounding box center [339, 168] width 679 height 337
click at [12, 147] on div at bounding box center [7, 168] width 15 height 337
click at [8, 149] on div at bounding box center [7, 168] width 15 height 337
click at [7, 149] on div at bounding box center [7, 168] width 15 height 337
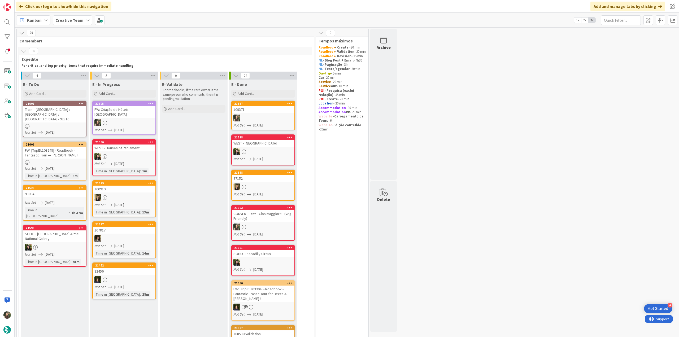
click at [130, 119] on div at bounding box center [124, 122] width 63 height 7
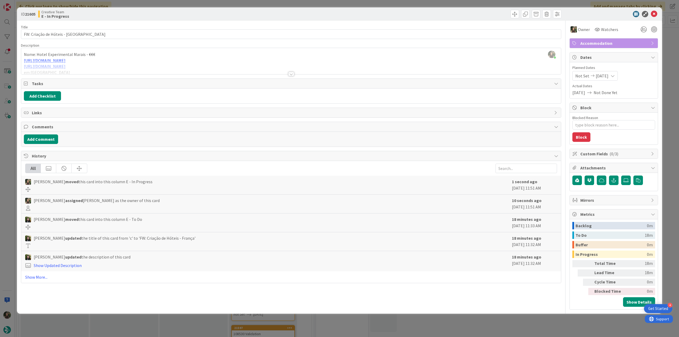
click at [141, 61] on div at bounding box center [291, 68] width 540 height 14
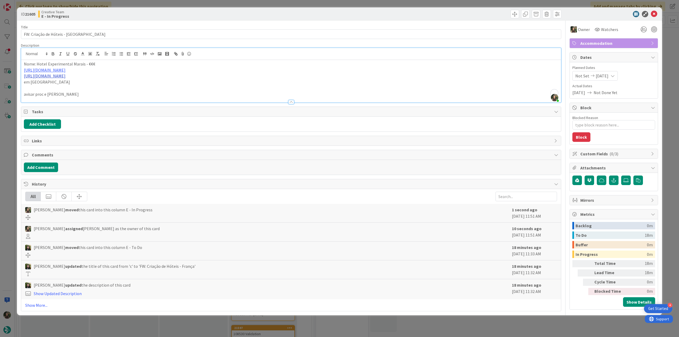
click at [66, 78] on link "[URL][DOMAIN_NAME]" at bounding box center [45, 75] width 42 height 5
click at [74, 87] on link "[URL][DOMAIN_NAME]" at bounding box center [56, 86] width 36 height 7
drag, startPoint x: 83, startPoint y: 64, endPoint x: 37, endPoint y: 66, distance: 45.4
click at [37, 66] on p "Nome: Hotel Experimental Marais - €€€" at bounding box center [291, 64] width 535 height 6
copy p "[GEOGRAPHIC_DATA]"
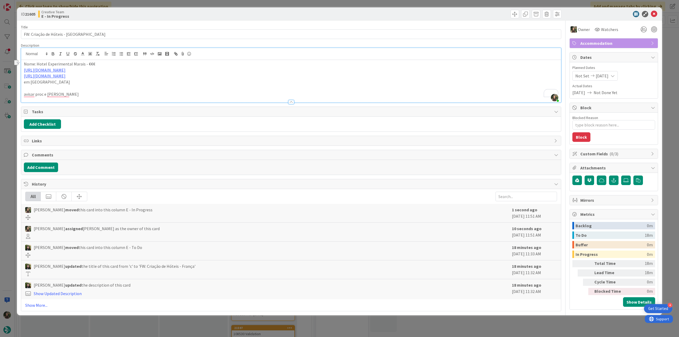
click at [7, 138] on div "ID 21605 Creative Team E - In Progress Title 30 / 128 FW: Criação de Hóteis - […" at bounding box center [339, 168] width 679 height 337
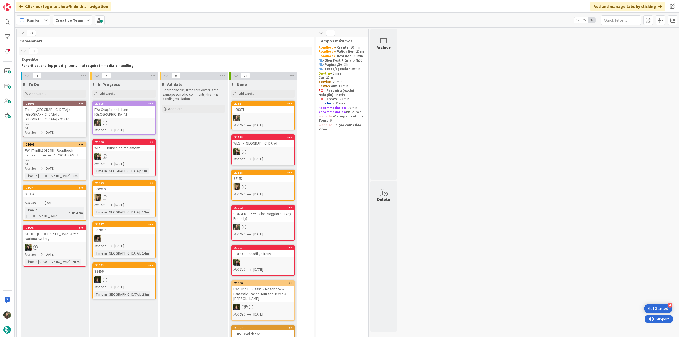
click at [131, 111] on div "FW: Criação de Hóteis - [GEOGRAPHIC_DATA]" at bounding box center [124, 112] width 63 height 12
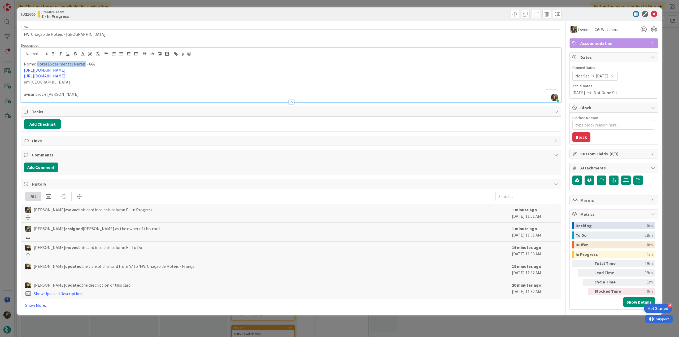
drag, startPoint x: 83, startPoint y: 54, endPoint x: 36, endPoint y: 64, distance: 47.3
click at [36, 64] on p "Nome: Hotel Experimental Marais - €€€" at bounding box center [291, 64] width 535 height 6
copy p "[GEOGRAPHIC_DATA]"
drag, startPoint x: 81, startPoint y: 32, endPoint x: 7, endPoint y: 34, distance: 74.1
click at [7, 34] on div "ID 21605 Creative Team E - In Progress Title 30 / 128 FW: Criação de Hóteis - […" at bounding box center [339, 168] width 679 height 337
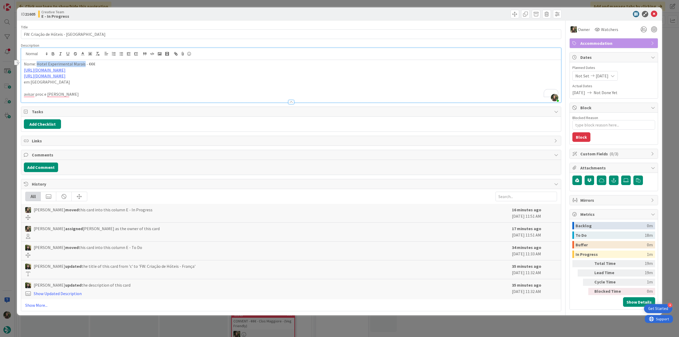
drag, startPoint x: 83, startPoint y: 62, endPoint x: 37, endPoint y: 64, distance: 45.4
click at [37, 64] on p "Nome: Hotel Experimental Marais - €€€" at bounding box center [291, 64] width 535 height 6
copy p "[GEOGRAPHIC_DATA]"
click at [9, 140] on div "ID 21605 Creative Team E - In Progress Title 30 / 128 FW: Criação de Hóteis - […" at bounding box center [339, 168] width 679 height 337
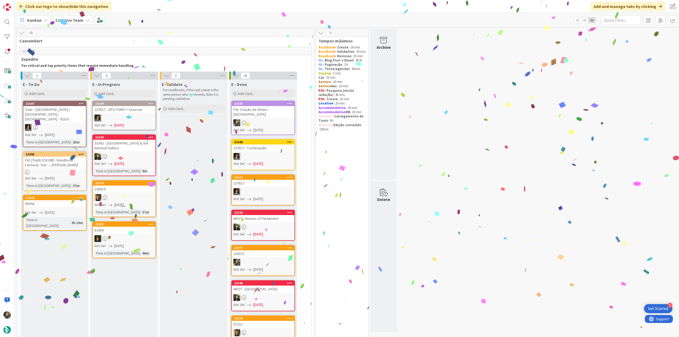
click at [280, 112] on div "FW: Criação de Hóteis - [GEOGRAPHIC_DATA]" at bounding box center [263, 112] width 63 height 12
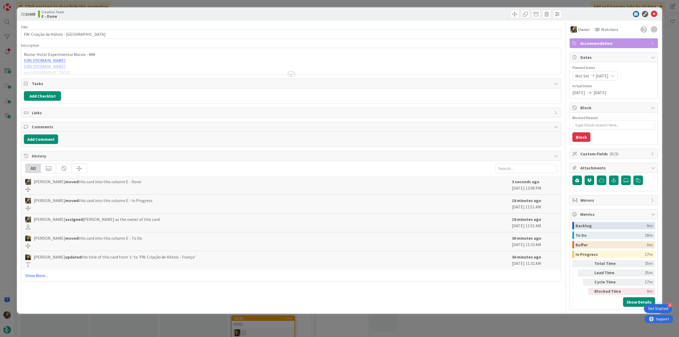
click at [495, 317] on div "ID 21605 Creative Team E - Done Title 30 / 128 FW: Criação de Hóteis - [GEOGRAP…" at bounding box center [339, 168] width 679 height 337
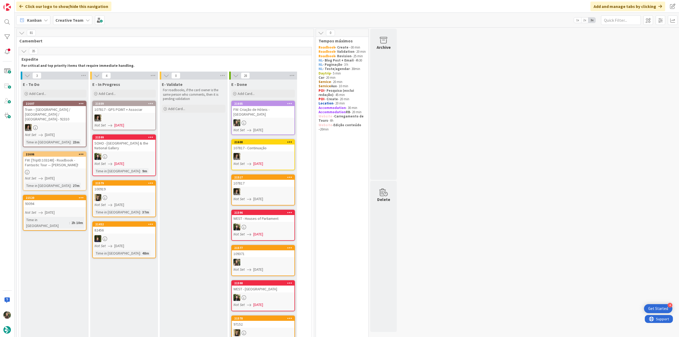
click at [65, 170] on div at bounding box center [54, 172] width 63 height 5
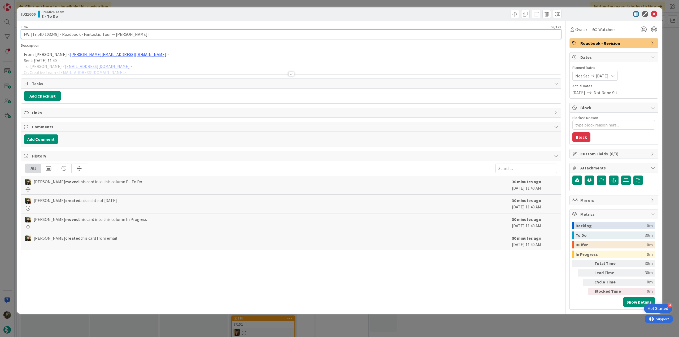
click at [51, 31] on input "FW: [TripID:103248] - Roadbook - Fantastic Tour — [PERSON_NAME]!" at bounding box center [291, 34] width 540 height 10
click at [579, 30] on span "Owner" at bounding box center [581, 29] width 12 height 6
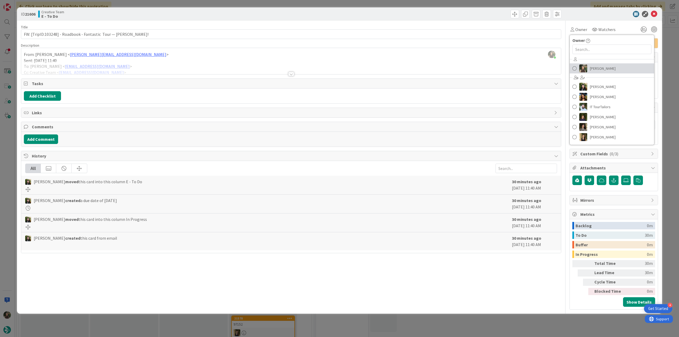
click at [595, 67] on span "[PERSON_NAME]" at bounding box center [603, 68] width 26 height 8
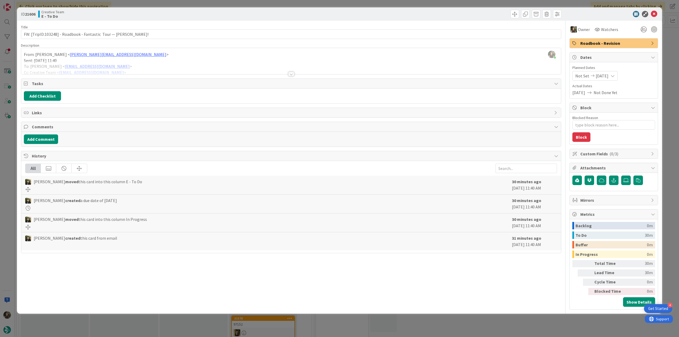
click at [671, 41] on div "ID 21606 Creative Team E - To Do Title 63 / 128 FW: [TripID:103248] - Roadbook …" at bounding box center [339, 168] width 679 height 337
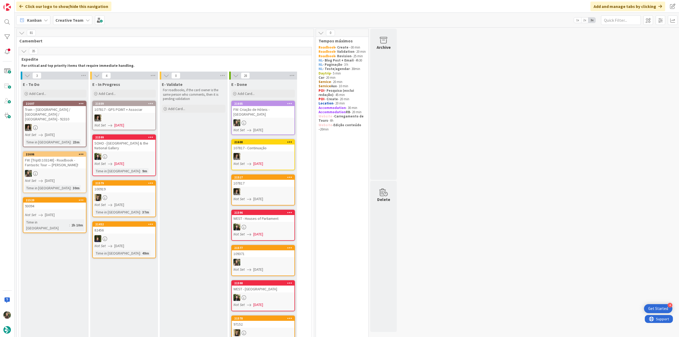
click at [63, 160] on div "FW: [TripID:103248] - Roadbook - Fantastic Tour — [PERSON_NAME]!" at bounding box center [54, 163] width 63 height 12
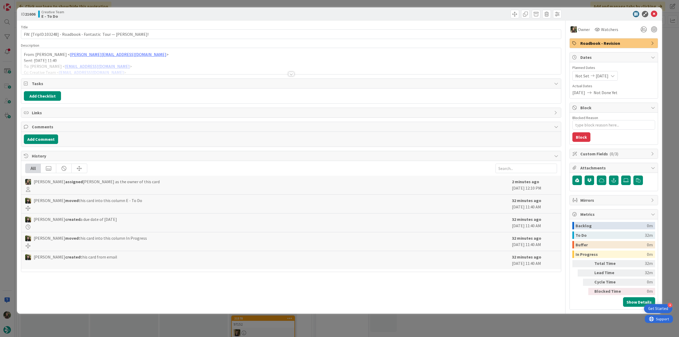
click at [9, 150] on div "ID 21606 Creative Team E - To Do Title 63 / 128 FW: [TripID:103248] - Roadbook …" at bounding box center [339, 168] width 679 height 337
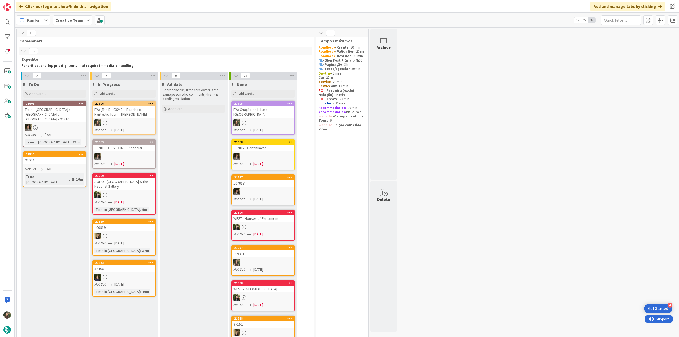
click at [150, 114] on div "FW: [TripID:103248] - Roadbook - Fantastic Tour — [PERSON_NAME]!" at bounding box center [124, 112] width 63 height 12
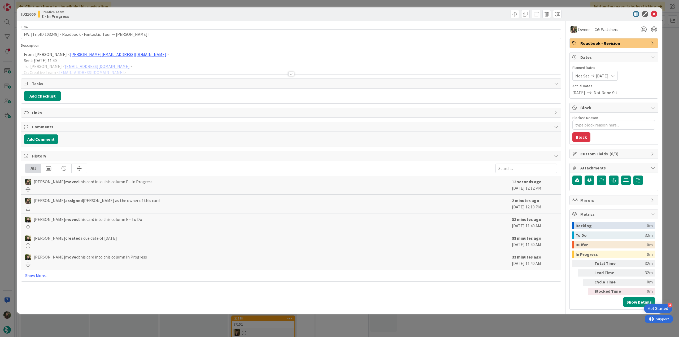
type textarea "x"
click at [141, 58] on p "Sent: [DATE] 11:40" at bounding box center [291, 61] width 535 height 6
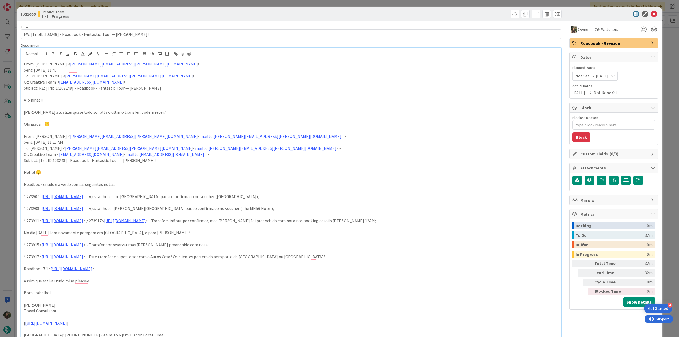
drag, startPoint x: 8, startPoint y: 139, endPoint x: 11, endPoint y: 142, distance: 3.9
click at [9, 140] on div "ID 21606 Creative Team E - In Progress Title 63 / 128 FW: [TripID:103248] - Roa…" at bounding box center [339, 168] width 679 height 337
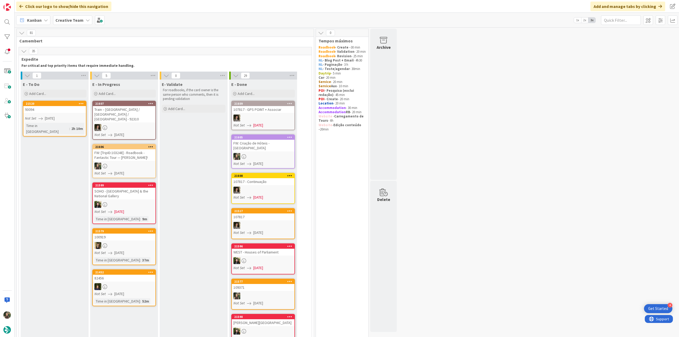
click at [136, 151] on div "FW: [TripID:103248] - Roadbook - Fantastic Tour — [PERSON_NAME]!" at bounding box center [124, 155] width 63 height 12
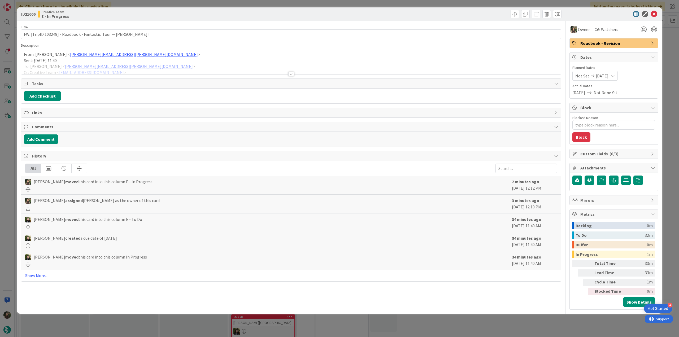
click at [175, 64] on div at bounding box center [291, 68] width 540 height 14
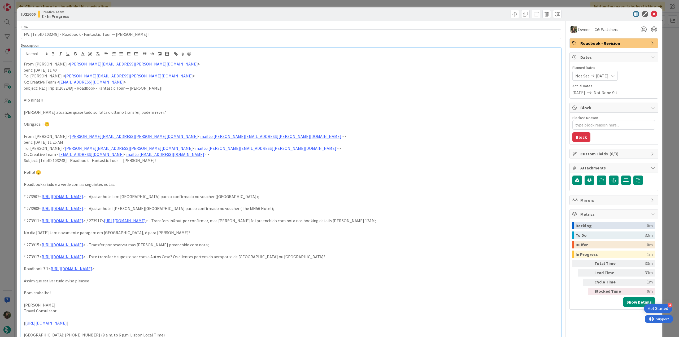
click at [11, 135] on div "ID 21606 Creative Team E - In Progress Title 63 / 128 FW: [TripID:103248] - Roa…" at bounding box center [339, 168] width 679 height 337
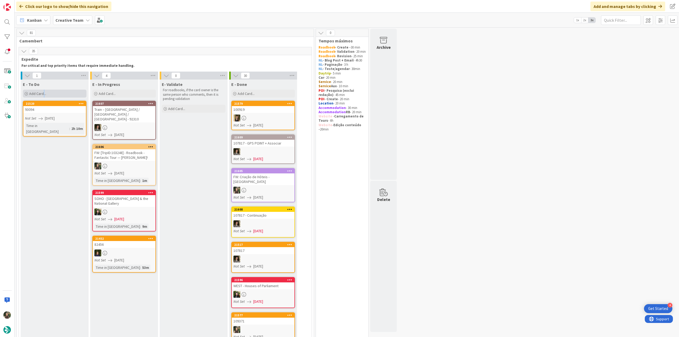
click at [44, 95] on span "Add Card..." at bounding box center [37, 93] width 17 height 5
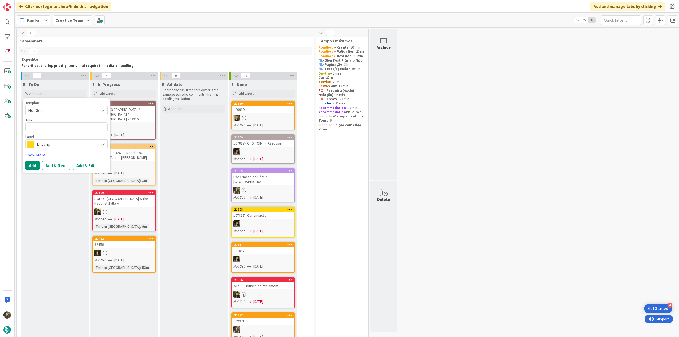
type textarea "x"
type textarea "The MN56 Hotel"
type textarea "x"
type textarea "The MN56 Hotel"
type textarea "x"
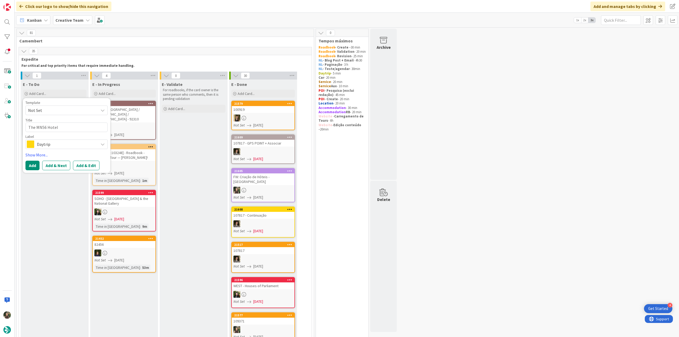
type textarea "The MN56 Hotel -"
type textarea "x"
type textarea "The MN56 Hotel -"
click at [138, 155] on div "FW: [TripID:103248] - Roadbook - Fantastic Tour — [PERSON_NAME]!" at bounding box center [124, 155] width 63 height 12
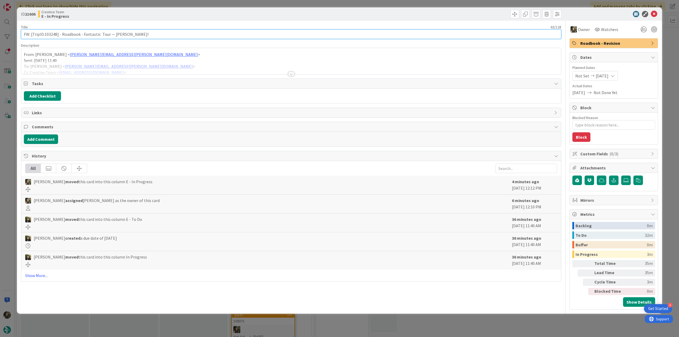
drag, startPoint x: 141, startPoint y: 33, endPoint x: 20, endPoint y: 36, distance: 120.8
click at [20, 36] on div "ID 21606 Creative Team E - In Progress Title 63 / 128 FW: [TripID:103248] - Roa…" at bounding box center [339, 160] width 645 height 306
click at [53, 35] on input "FW: [TripID:103248] - Roadbook - Fantastic Tour — [PERSON_NAME]!" at bounding box center [291, 34] width 540 height 10
drag, startPoint x: 57, startPoint y: 33, endPoint x: 32, endPoint y: 35, distance: 25.0
click at [32, 35] on input "FW: [TripID:103248] - Roadbook - Fantastic Tour — [PERSON_NAME]!" at bounding box center [291, 34] width 540 height 10
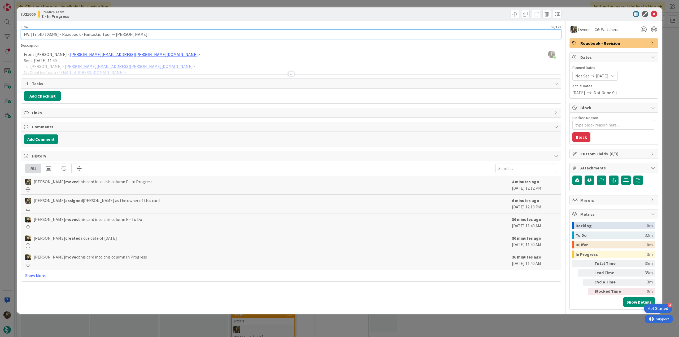
click at [56, 34] on input "FW: [TripID:103248] - Roadbook - Fantastic Tour — [PERSON_NAME]!" at bounding box center [291, 34] width 540 height 10
drag, startPoint x: 58, startPoint y: 35, endPoint x: 31, endPoint y: 34, distance: 26.8
click at [31, 34] on input "FW: [TripID:103248] - Roadbook - Fantastic Tour — [PERSON_NAME]!" at bounding box center [291, 34] width 540 height 10
click at [10, 132] on div "ID 21606 Creative Team E - In Progress Title 63 / 128 FW: [TripID:103248] - Roa…" at bounding box center [339, 168] width 679 height 337
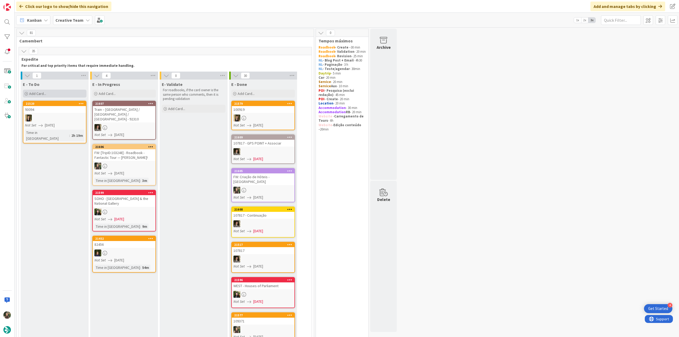
click at [44, 90] on div "Add Card..." at bounding box center [55, 94] width 64 height 8
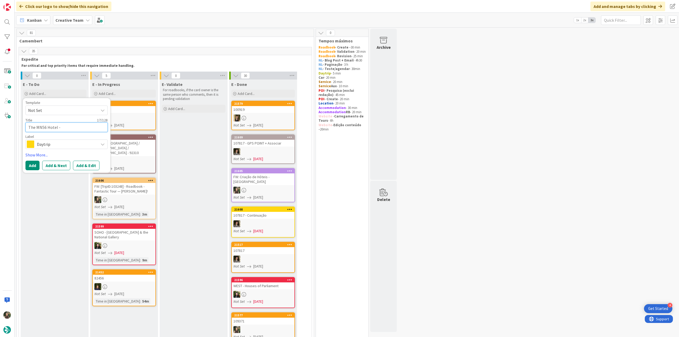
paste textarea "[TripID:103248]"
type textarea "x"
type textarea "The MN56 Hotel - [TripID:103248]"
click at [59, 129] on textarea "The MN56 Hotel - [TripID:103248]" at bounding box center [66, 128] width 82 height 10
type textarea "x"
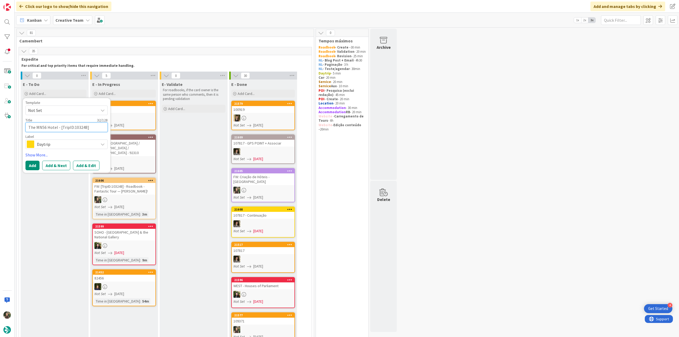
type textarea "The MN56 Hotel -[TripID:103248]"
type textarea "x"
type textarea "The MN56 Hotel [TripID:103248]"
click at [70, 140] on div "Daytrip" at bounding box center [66, 145] width 82 height 10
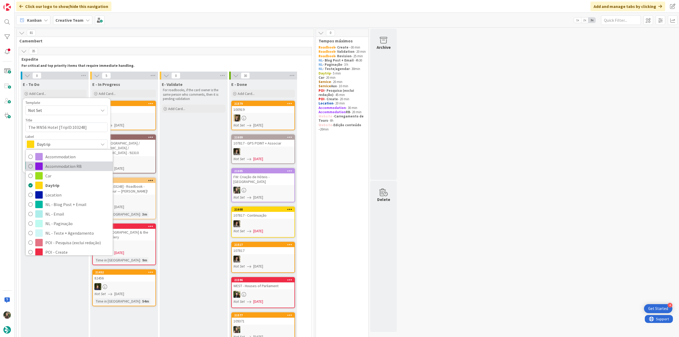
click at [64, 166] on span "Accommodation RB" at bounding box center [77, 166] width 65 height 8
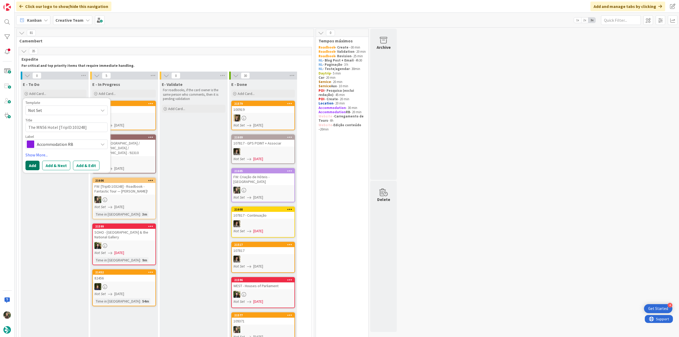
click at [30, 164] on button "Add" at bounding box center [32, 166] width 14 height 10
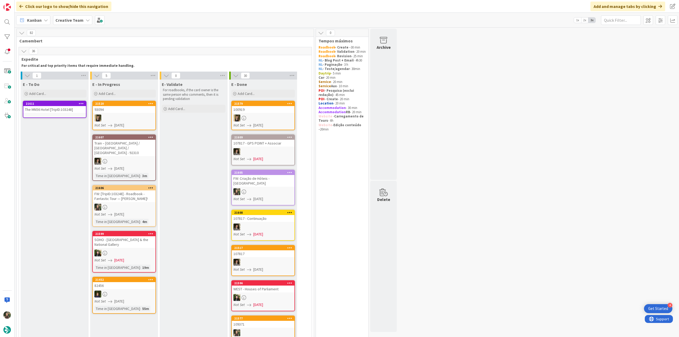
click at [55, 109] on div "The MN56 Hotel [TripID:103248]" at bounding box center [54, 109] width 63 height 7
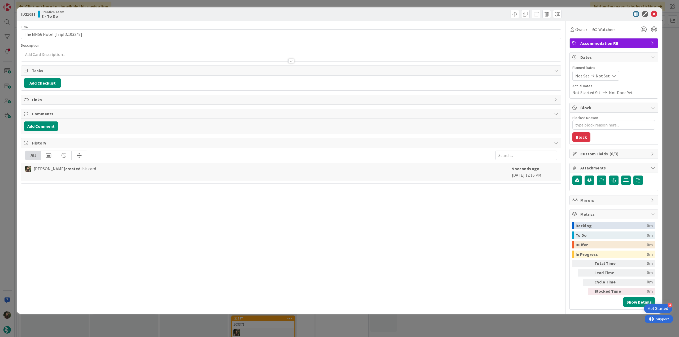
type textarea "x"
click at [607, 77] on span "Not Set" at bounding box center [603, 76] width 14 height 6
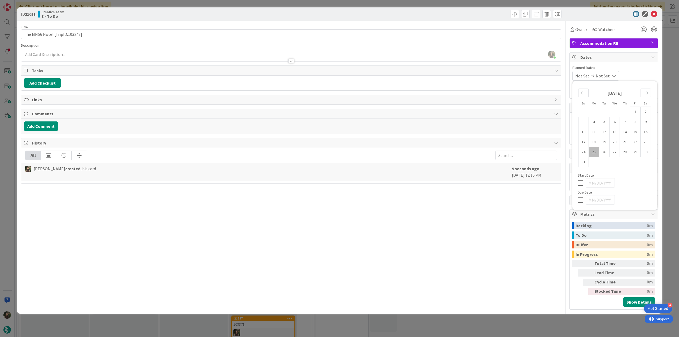
click at [593, 153] on td "25" at bounding box center [594, 152] width 10 height 10
type input "[DATE]"
click at [666, 77] on div "ID 21611 Creative Team E - To Do Title 30 / 128 The MN56 Hotel [TripID:103248] …" at bounding box center [339, 168] width 679 height 337
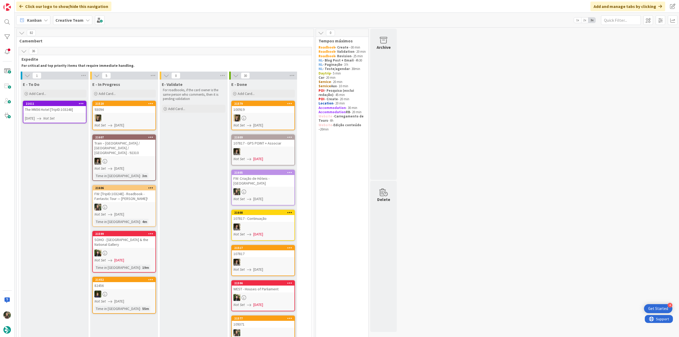
click at [55, 122] on link "21611 The MN56 Hotel [TripID:103248] 08/25/2025 Not Set" at bounding box center [55, 112] width 64 height 23
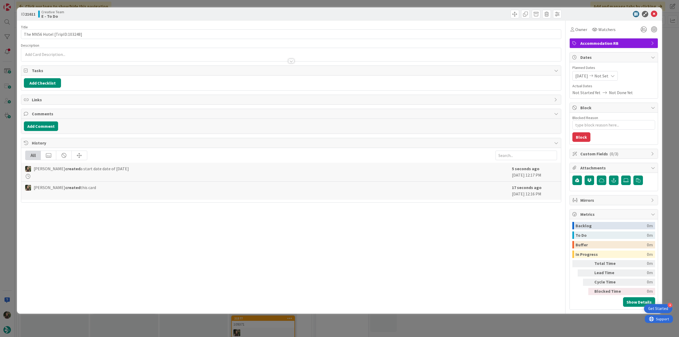
click at [609, 77] on span "Not Set" at bounding box center [602, 76] width 14 height 6
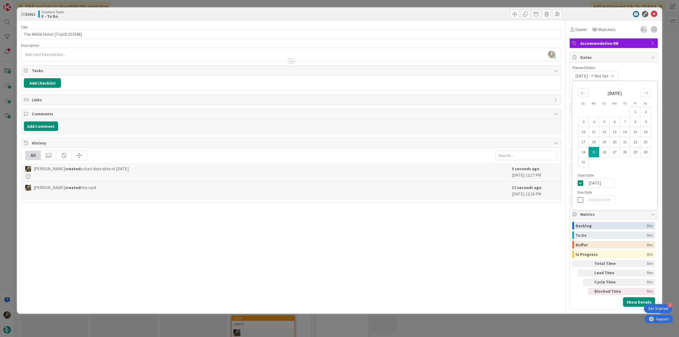
click at [597, 152] on td "25" at bounding box center [594, 152] width 10 height 10
type textarea "x"
click at [582, 182] on icon at bounding box center [582, 183] width 8 height 6
type textarea "x"
click at [579, 201] on icon at bounding box center [582, 200] width 8 height 6
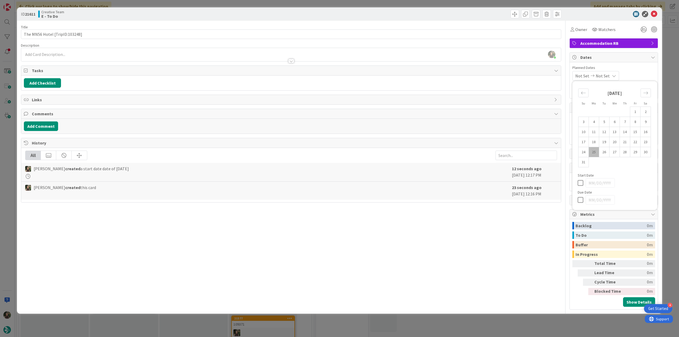
type input "[DATE]"
click at [671, 159] on div "ID 21611 Creative Team E - To Do Title 30 / 128 The MN56 Hotel [TripID:103248] …" at bounding box center [339, 168] width 679 height 337
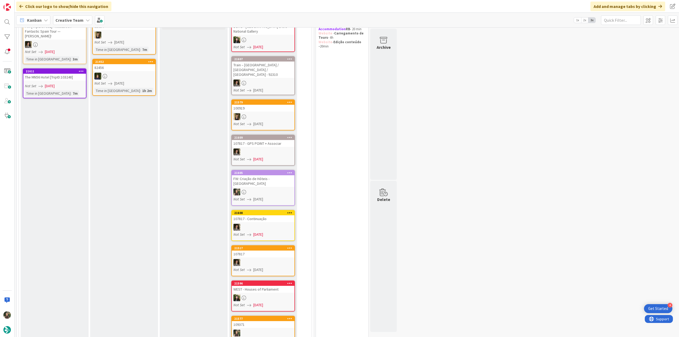
scroll to position [45, 0]
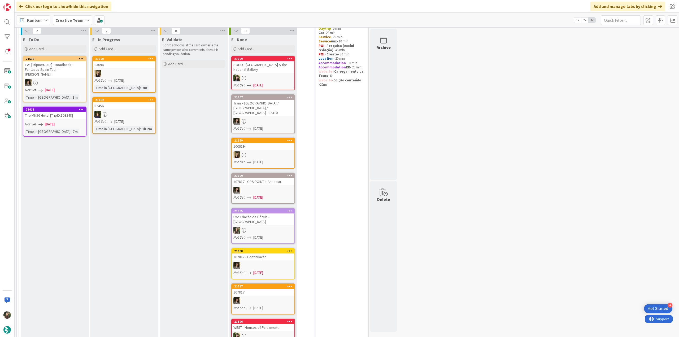
click at [59, 117] on div "The MN56 Hotel [TripID:103248]" at bounding box center [54, 115] width 63 height 7
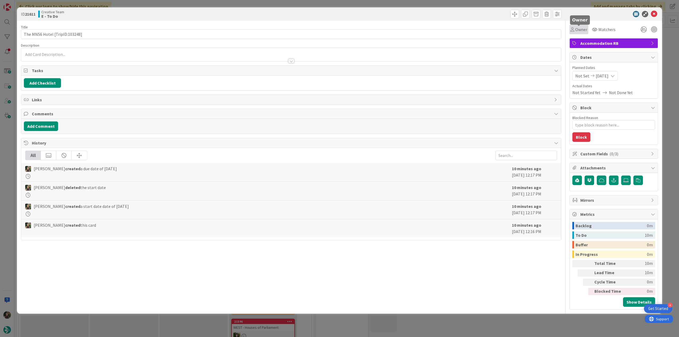
click at [579, 29] on span "Owner" at bounding box center [581, 29] width 12 height 6
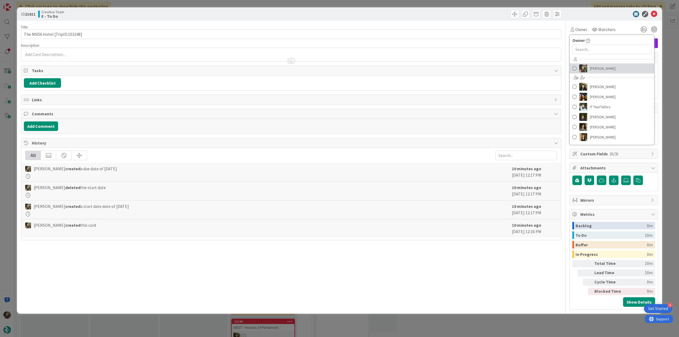
drag, startPoint x: 596, startPoint y: 67, endPoint x: 658, endPoint y: 64, distance: 62.4
click at [596, 67] on span "[PERSON_NAME]" at bounding box center [603, 68] width 26 height 8
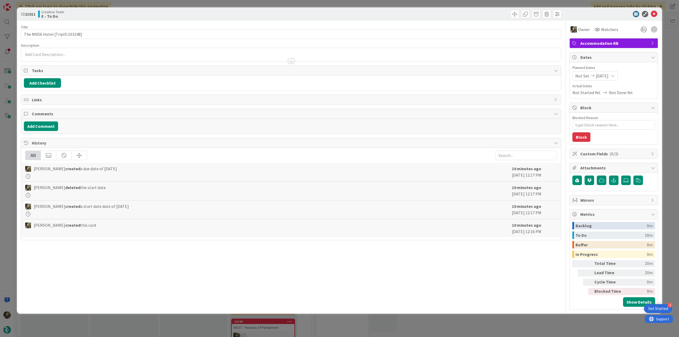
click at [672, 46] on div "ID 21611 Creative Team E - To Do Title 30 / 128 The MN56 Hotel [TripID:103248] …" at bounding box center [339, 168] width 679 height 337
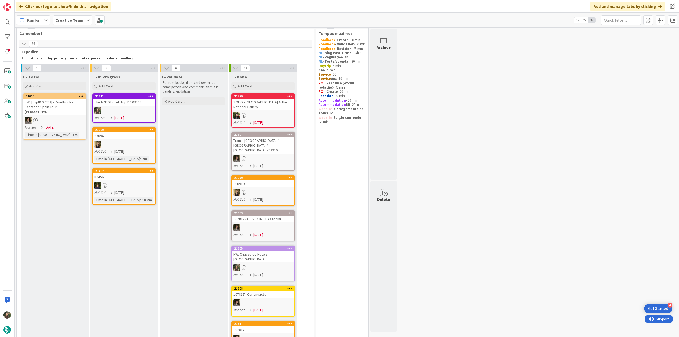
click at [133, 107] on div at bounding box center [124, 110] width 63 height 7
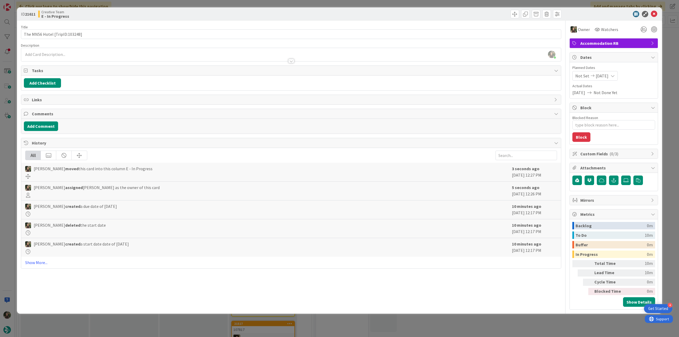
click at [8, 148] on div "ID 21611 Creative Team E - In Progress Title 30 / 128 The MN56 Hotel [TripID:10…" at bounding box center [339, 168] width 679 height 337
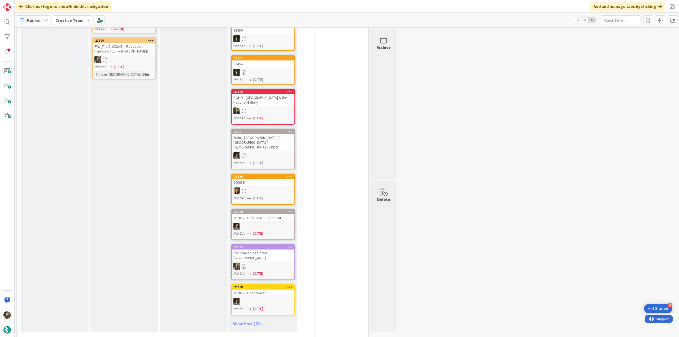
scroll to position [60, 0]
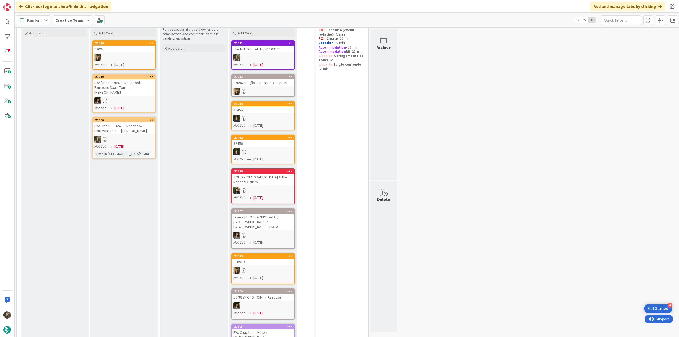
click at [141, 130] on div "FW: [TripID:103248] - Roadbook - Fantastic Tour — [PERSON_NAME]!" at bounding box center [124, 129] width 63 height 12
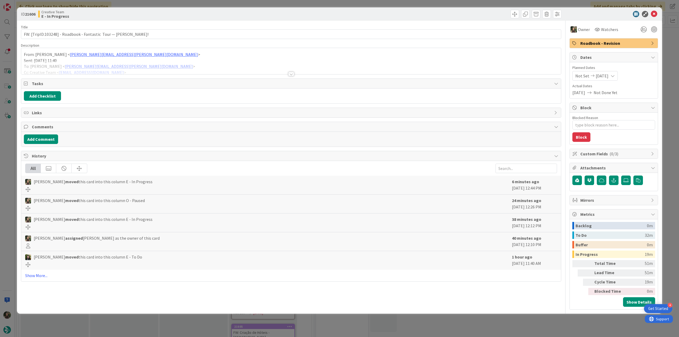
click at [168, 64] on div at bounding box center [291, 68] width 540 height 14
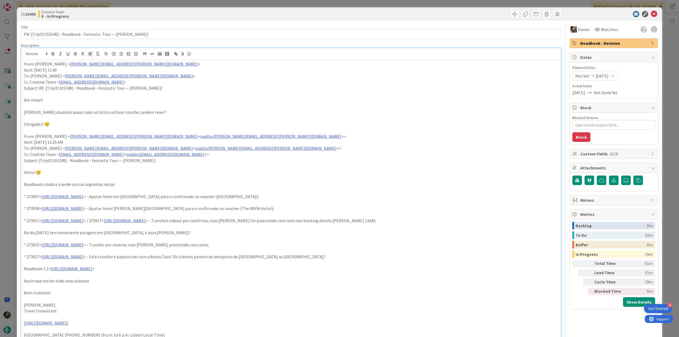
click at [13, 156] on div "ID 21606 Creative Team E - In Progress Title 63 / 128 FW: [TripID:103248] - Roa…" at bounding box center [339, 168] width 679 height 337
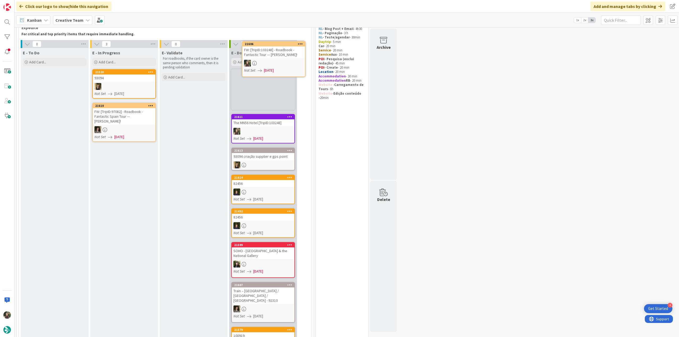
scroll to position [24, 0]
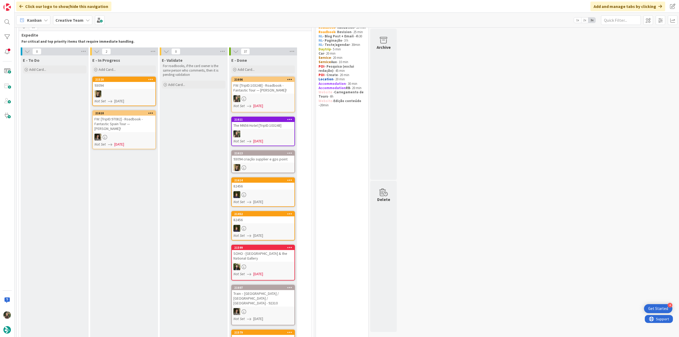
click at [278, 95] on link "21606 FW: [TripID:103248] - Roadbook - Fantastic Tour — [PERSON_NAME]! Not Set …" at bounding box center [263, 95] width 64 height 36
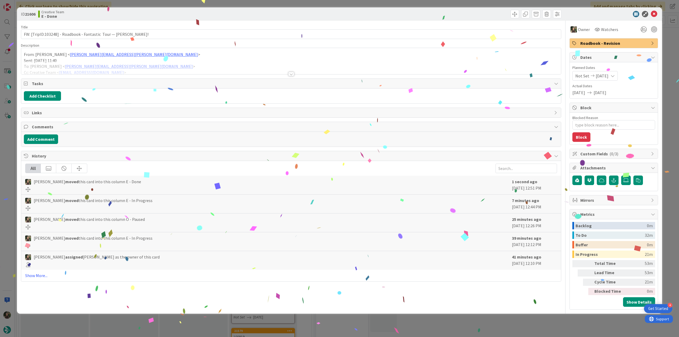
click at [492, 323] on div "ID 21606 Creative Team E - Done Title 63 / 128 FW: [TripID:103248] - Roadbook -…" at bounding box center [339, 168] width 679 height 337
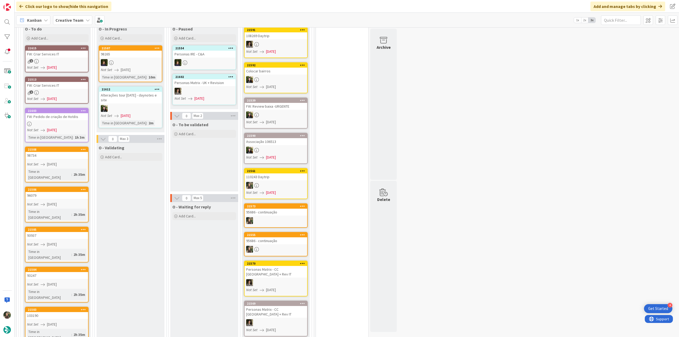
scroll to position [396, 0]
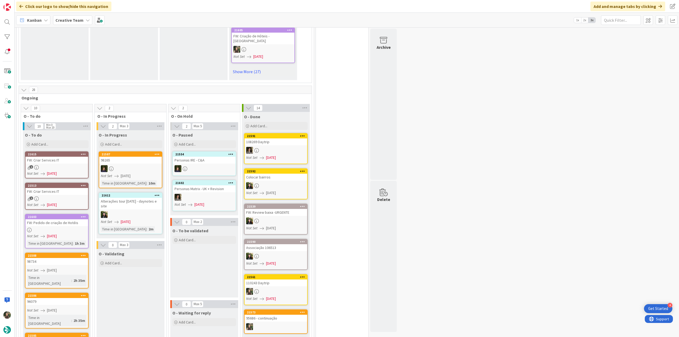
click at [69, 157] on div "FW: Criar Services IT" at bounding box center [56, 160] width 63 height 7
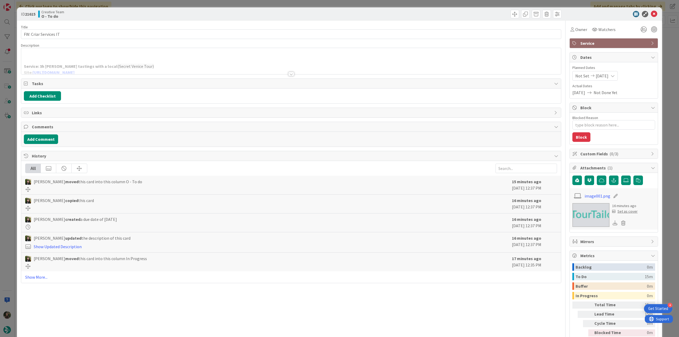
click at [152, 63] on div at bounding box center [291, 68] width 540 height 14
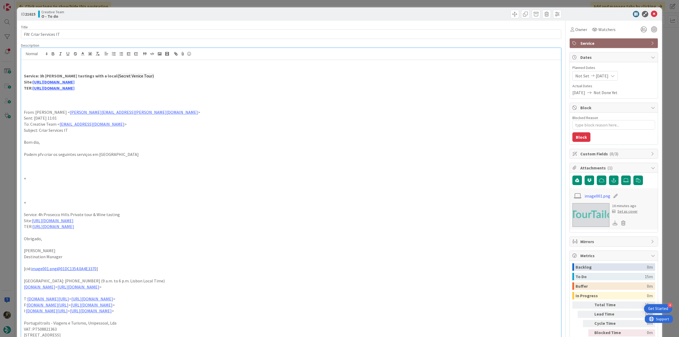
click at [11, 145] on div "ID 21615 Creative Team O - To do Title 21 / 128 FW: Criar Services IT Descripti…" at bounding box center [339, 168] width 679 height 337
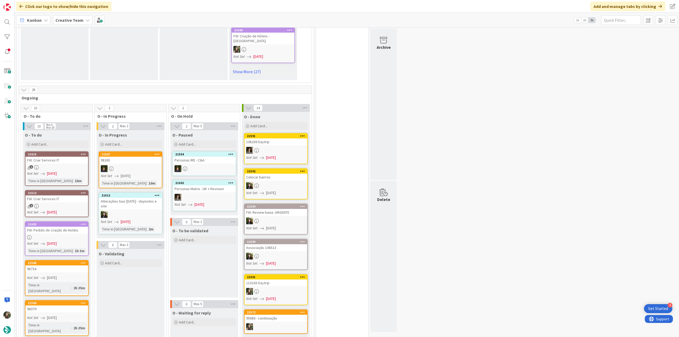
click at [80, 204] on div "1" at bounding box center [56, 206] width 63 height 5
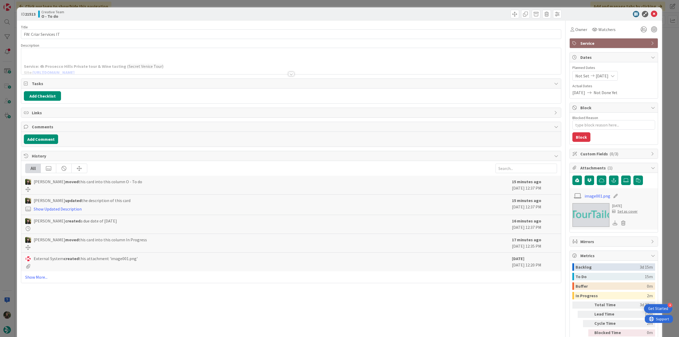
click at [7, 166] on div "ID 21513 Creative Team O - To do Title 21 / 128 FW: Criar Services IT Descripti…" at bounding box center [339, 168] width 679 height 337
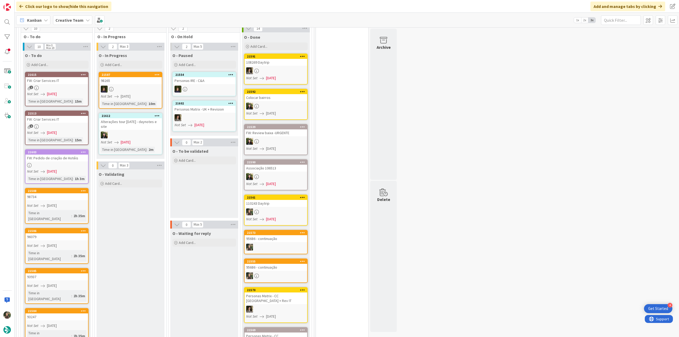
click at [81, 169] on div "Not Set 08/25/2025" at bounding box center [57, 172] width 61 height 6
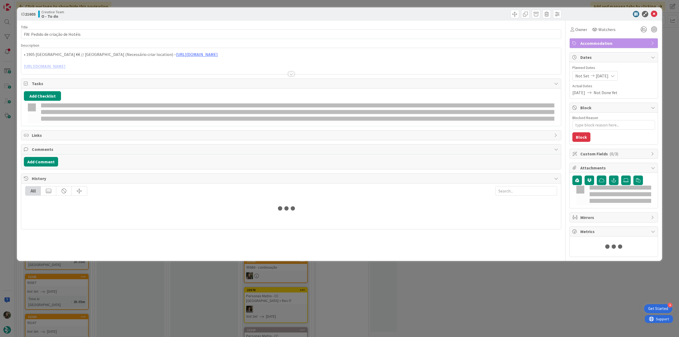
type textarea "x"
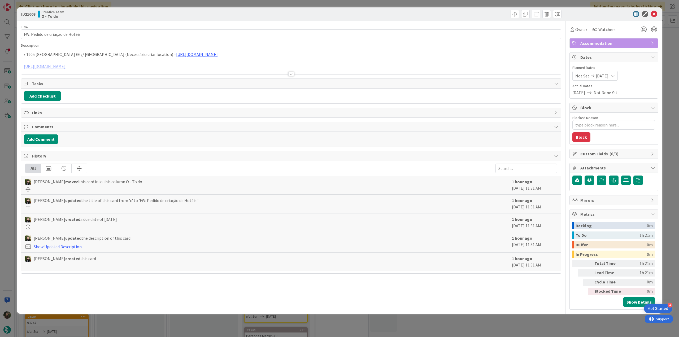
click at [185, 70] on div at bounding box center [291, 68] width 540 height 14
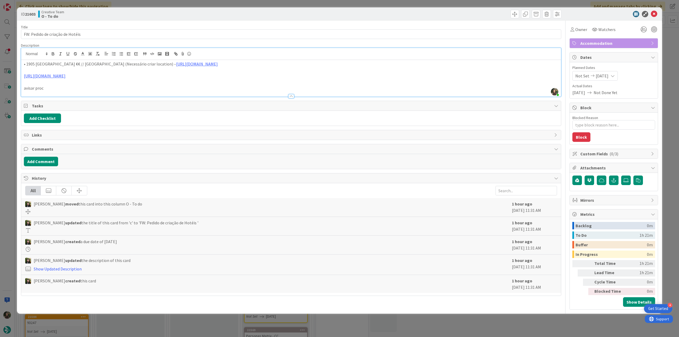
click at [5, 137] on div "ID 21603 Creative Team O - To do Title 32 / 128 FW: Pedido de criação de Hotéis…" at bounding box center [339, 168] width 679 height 337
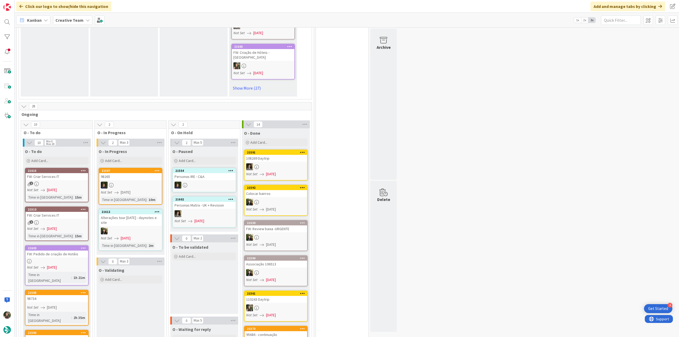
scroll to position [396, 0]
